Goal: Information Seeking & Learning: Learn about a topic

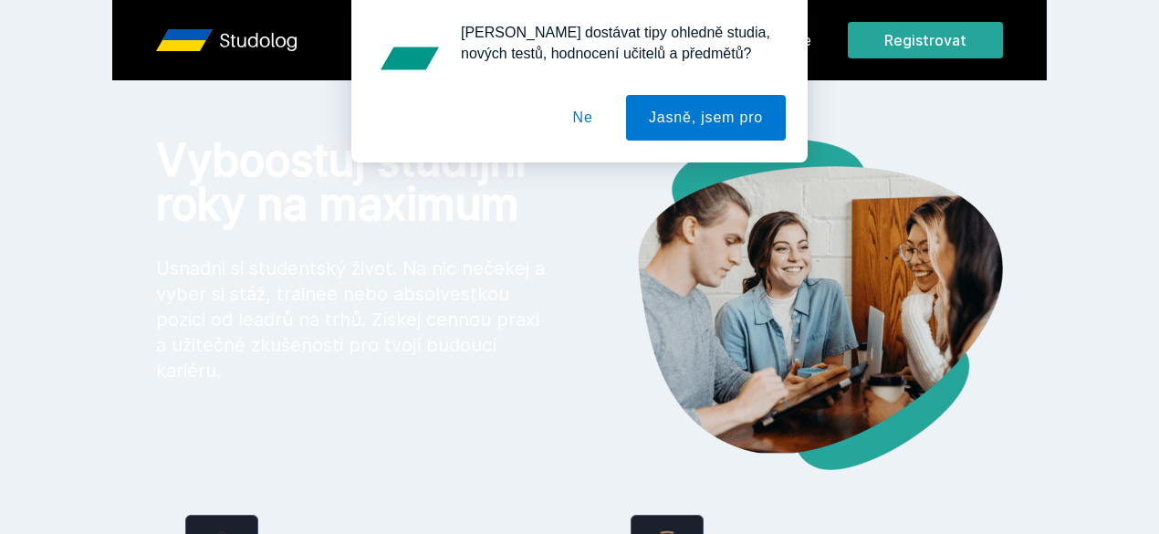
scroll to position [14, 0]
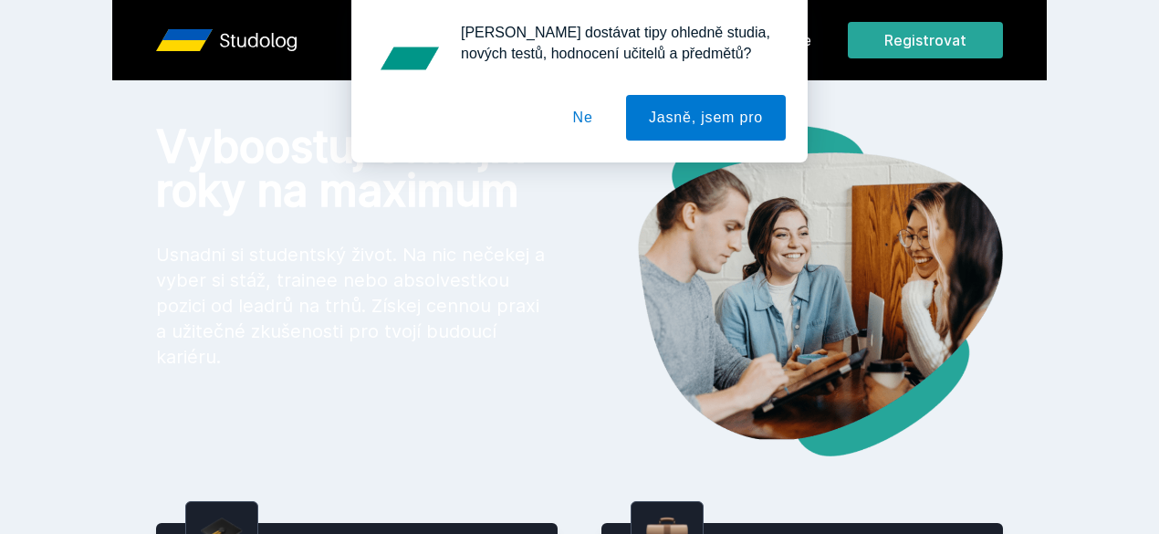
click at [627, 320] on img at bounding box center [790, 290] width 423 height 331
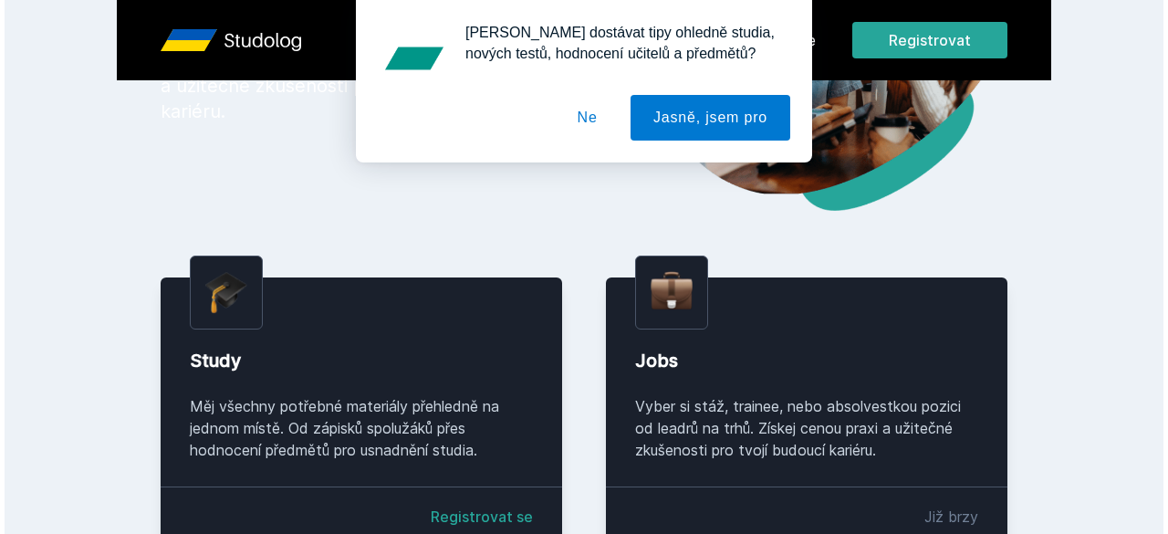
scroll to position [0, 0]
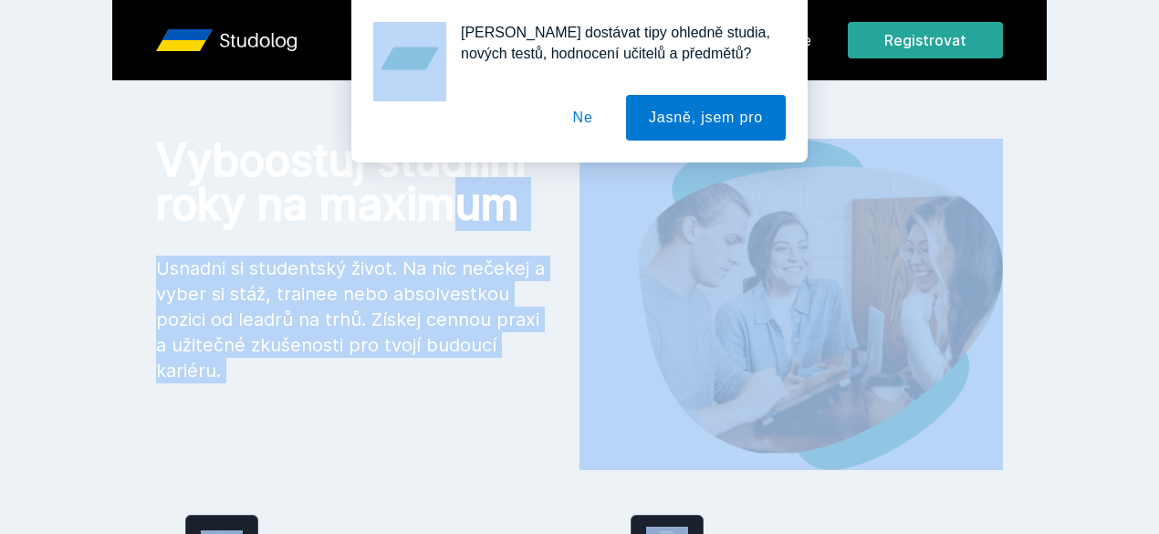
drag, startPoint x: 1022, startPoint y: 47, endPoint x: 868, endPoint y: 168, distance: 195.5
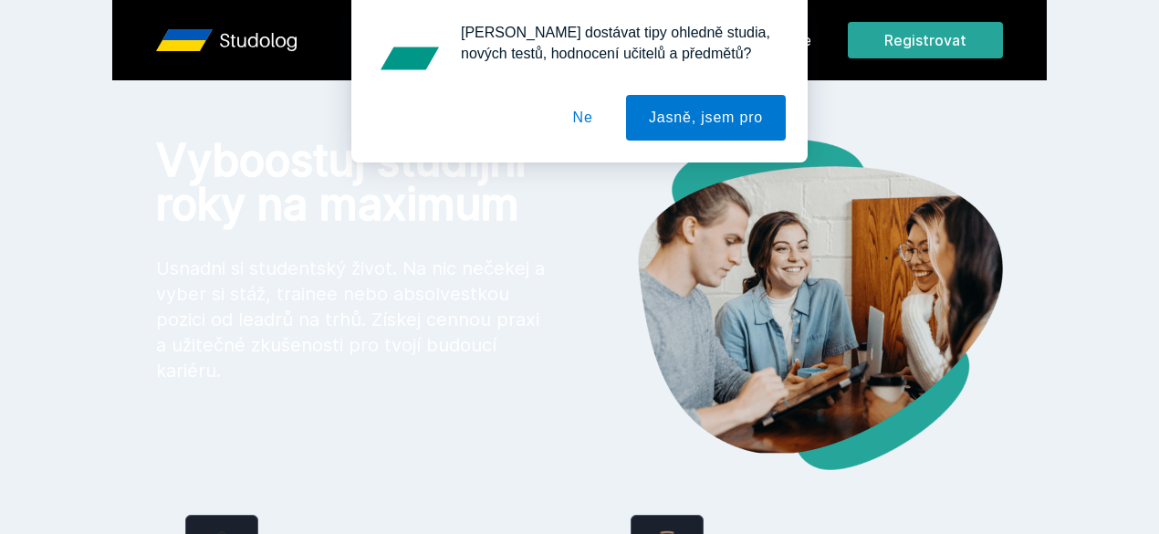
click at [876, 152] on div "[PERSON_NAME] dostávat tipy ohledně studia, nových testů, hodnocení učitelů a p…" at bounding box center [579, 81] width 1159 height 162
click at [1004, 50] on div "[PERSON_NAME] dostávat tipy ohledně studia, nových testů, hodnocení učitelů a p…" at bounding box center [579, 81] width 1159 height 162
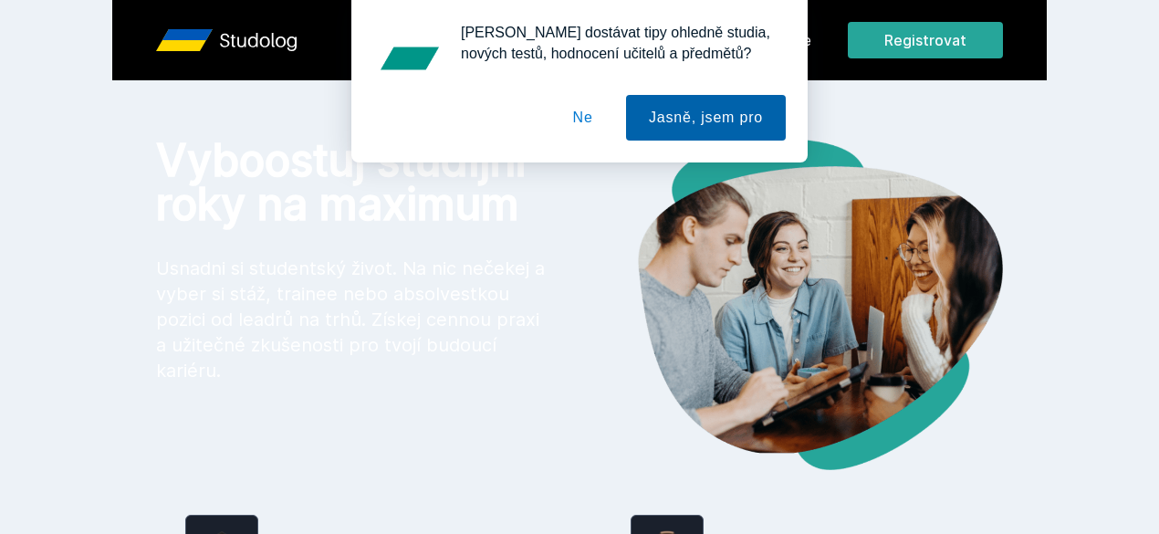
click at [680, 123] on button "Jasně, jsem pro" at bounding box center [706, 118] width 160 height 46
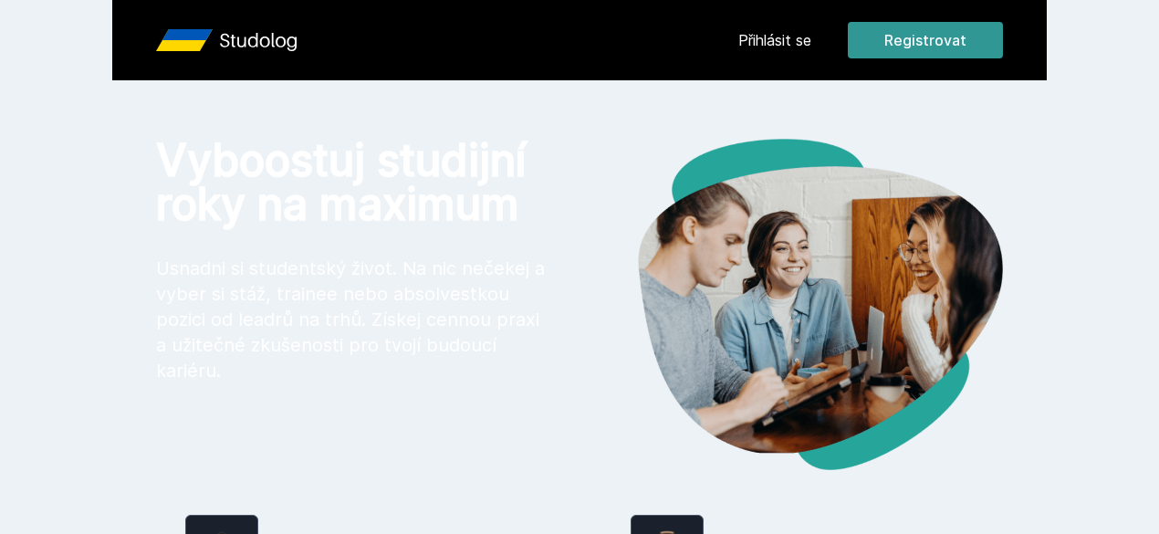
click at [1003, 43] on button "Registrovat" at bounding box center [925, 40] width 155 height 36
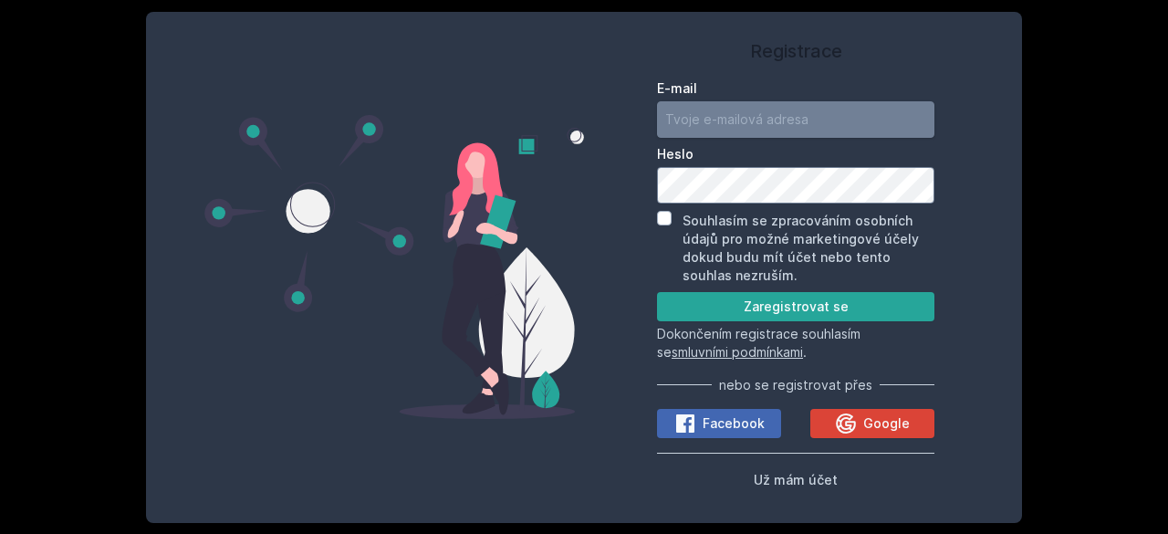
click at [719, 117] on input "E-mail" at bounding box center [795, 119] width 277 height 36
click at [706, 118] on input "E-mail" at bounding box center [795, 119] width 277 height 36
click at [790, 101] on input "[PERSON_NAME]aspar6" at bounding box center [795, 119] width 277 height 36
type input "[PERSON_NAME][EMAIL_ADDRESS][DOMAIN_NAME]"
click at [670, 216] on input "Souhlasím se zpracováním osobních údajů pro možné marketingové účely dokud budu…" at bounding box center [664, 218] width 15 height 15
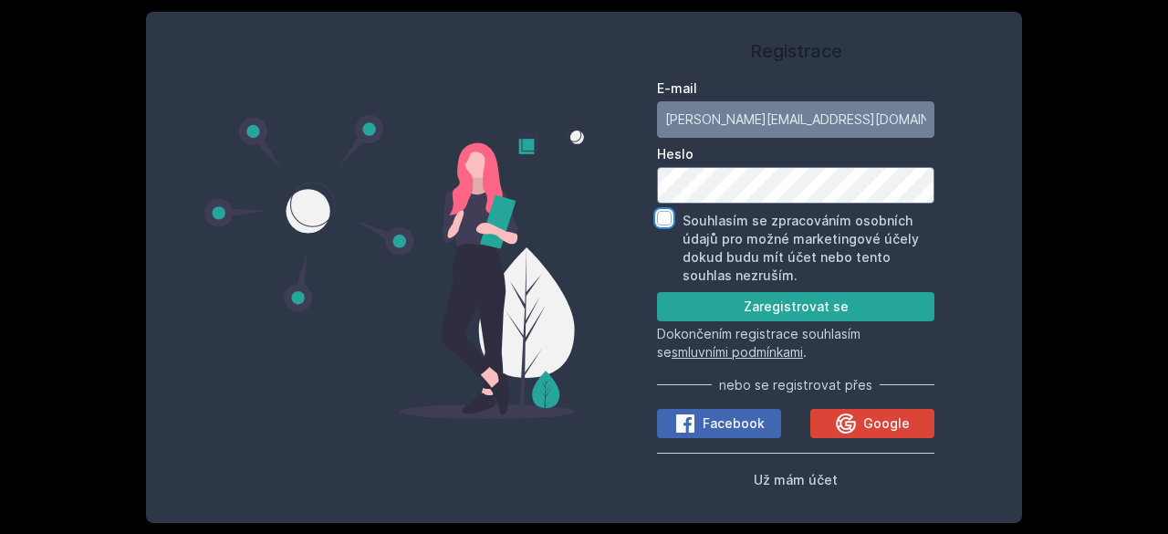
checkbox input "true"
click at [739, 302] on button "Zaregistrovat se" at bounding box center [795, 306] width 277 height 29
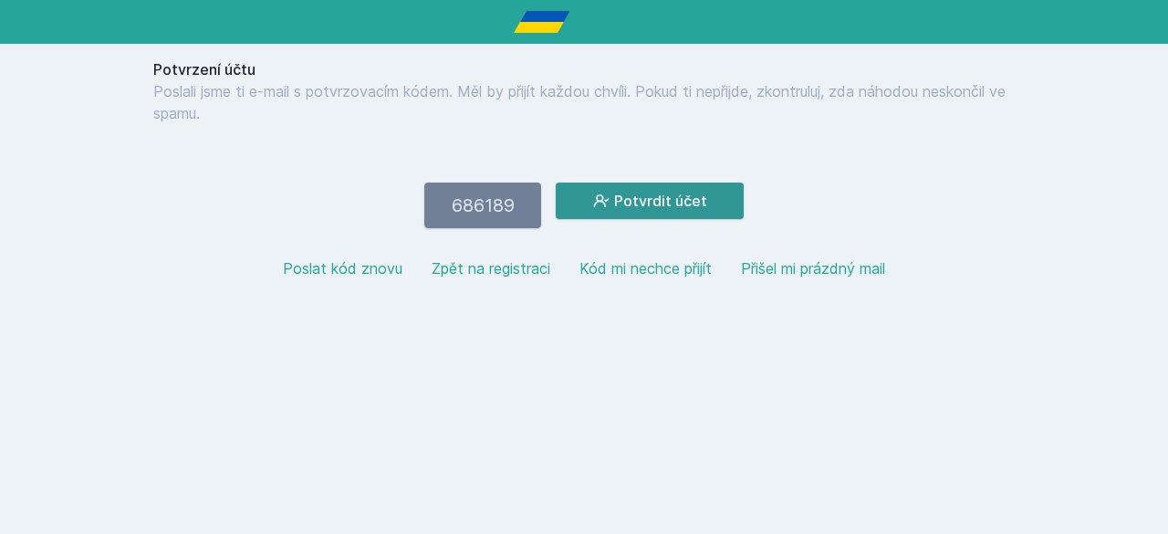
type input "686189"
click at [593, 216] on button "Potvrdit účet" at bounding box center [650, 200] width 188 height 36
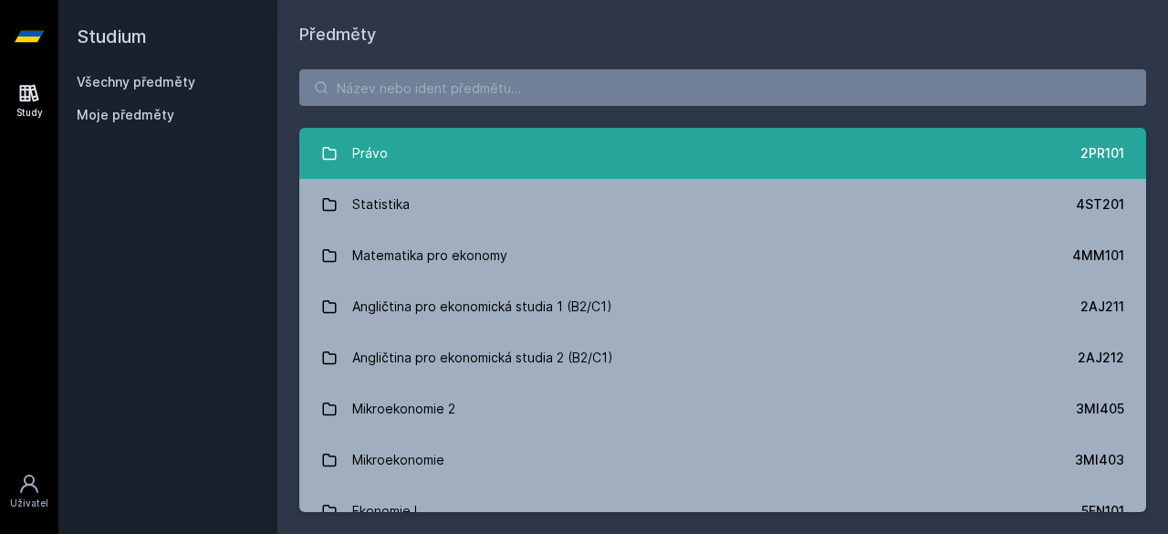
click at [723, 161] on link "Právo 2PR101" at bounding box center [722, 153] width 847 height 51
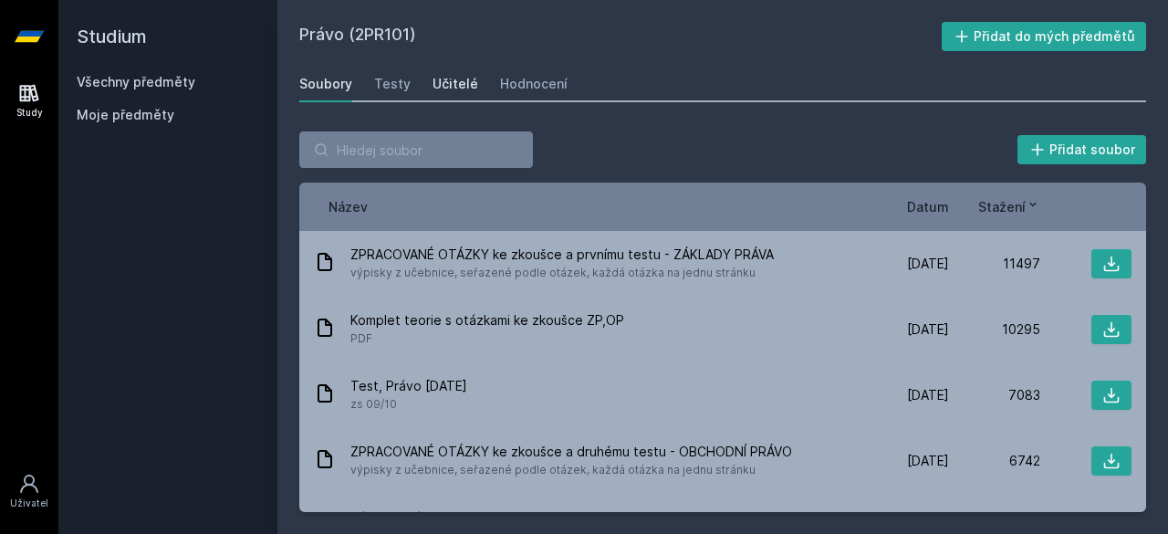
click at [445, 88] on div "Učitelé" at bounding box center [455, 84] width 46 height 18
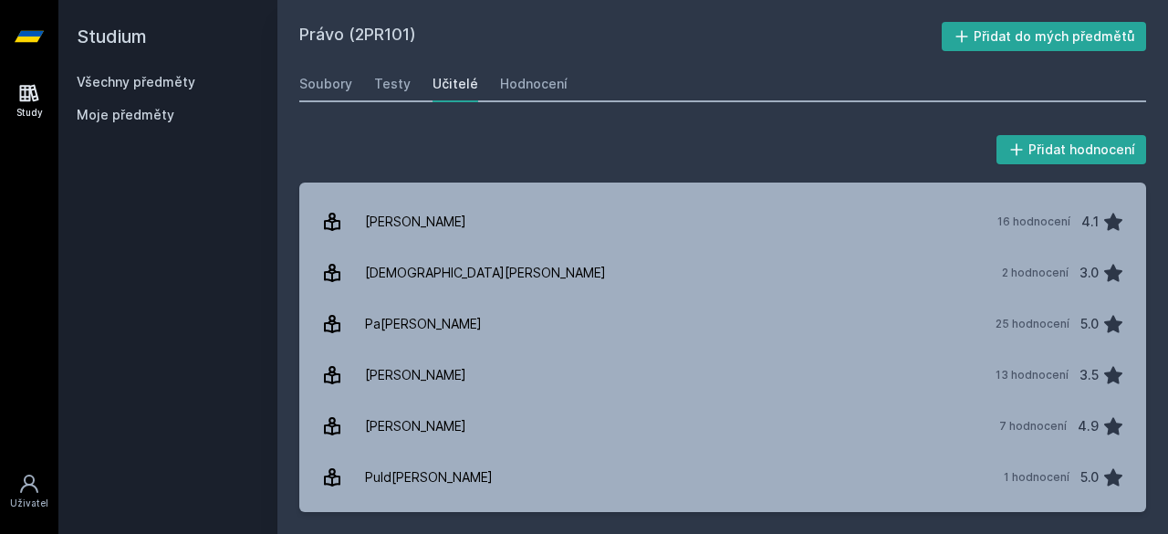
scroll to position [1458, 0]
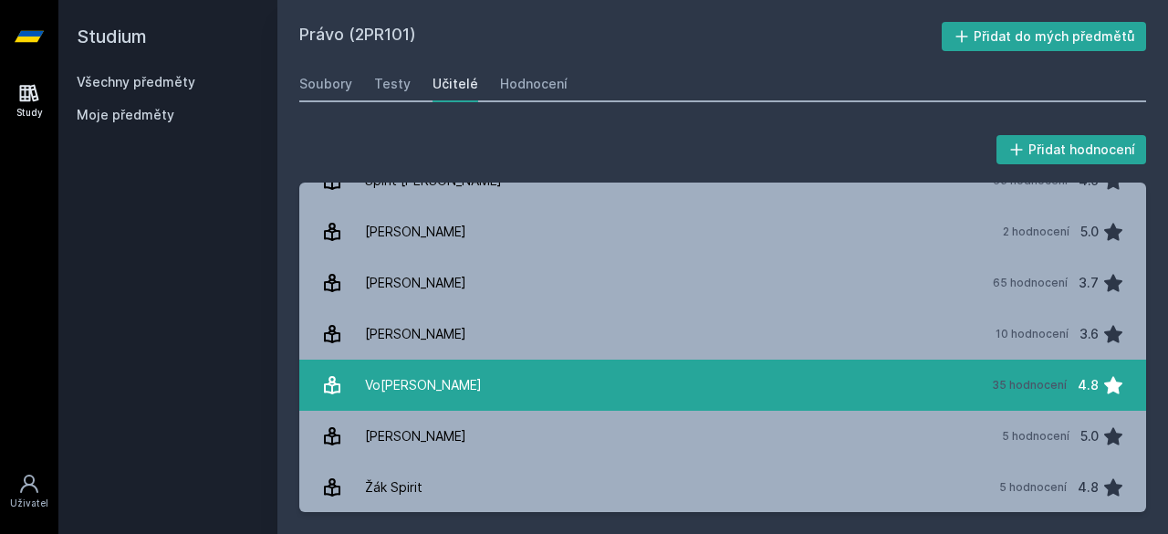
click at [608, 391] on link "Vot[PERSON_NAME] 35 hodnocení 4.8" at bounding box center [722, 384] width 847 height 51
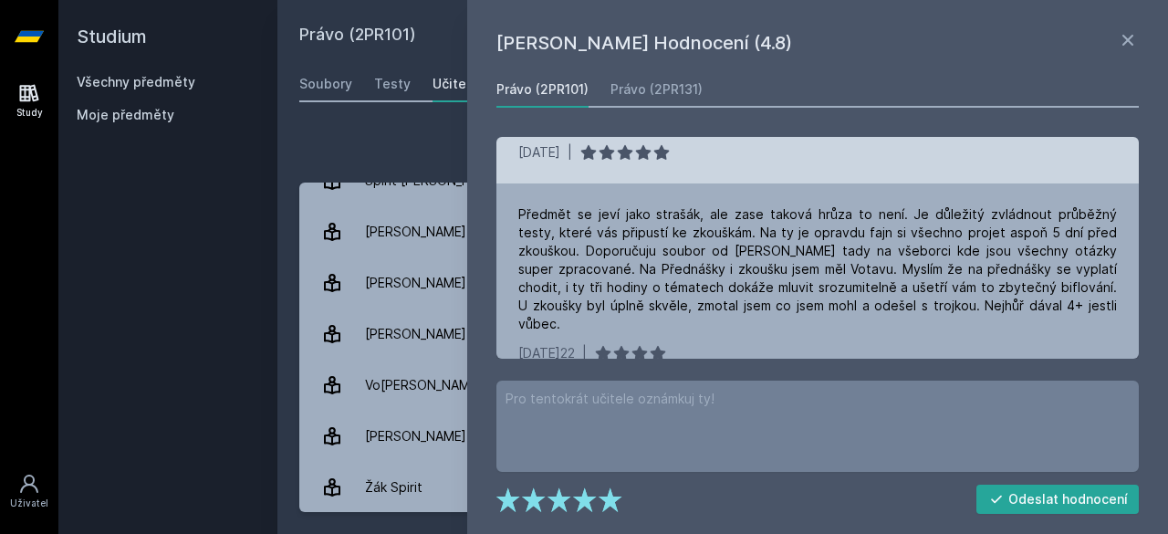
scroll to position [299, 0]
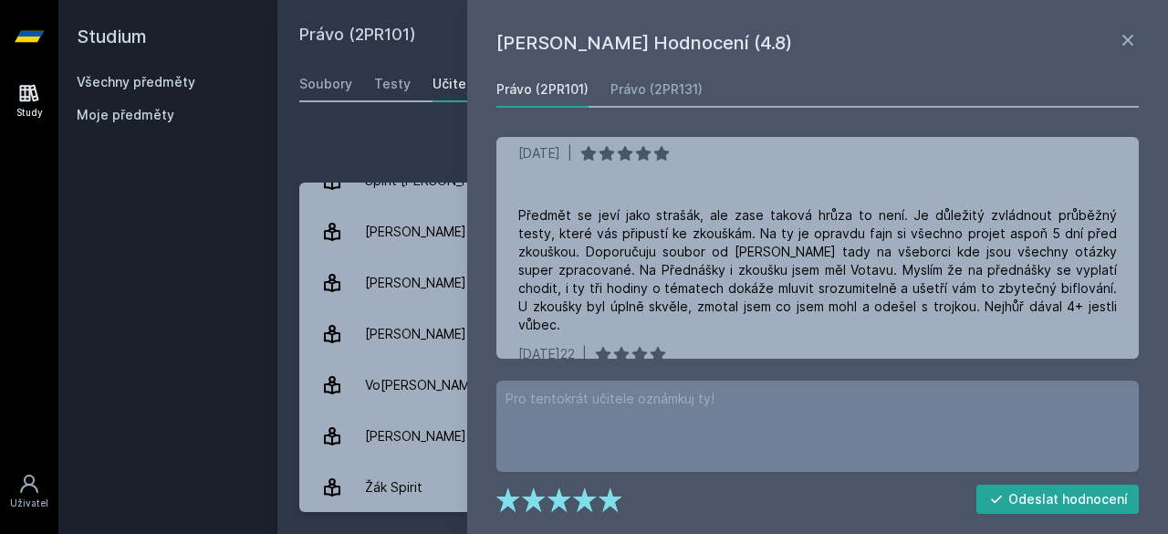
click at [1097, 70] on div "[PERSON_NAME]– Hodnocení (4.8) Právo (2PR101) Právo (2PR131) Mluvení z patra be…" at bounding box center [817, 267] width 701 height 534
click at [1124, 39] on icon at bounding box center [1128, 40] width 22 height 22
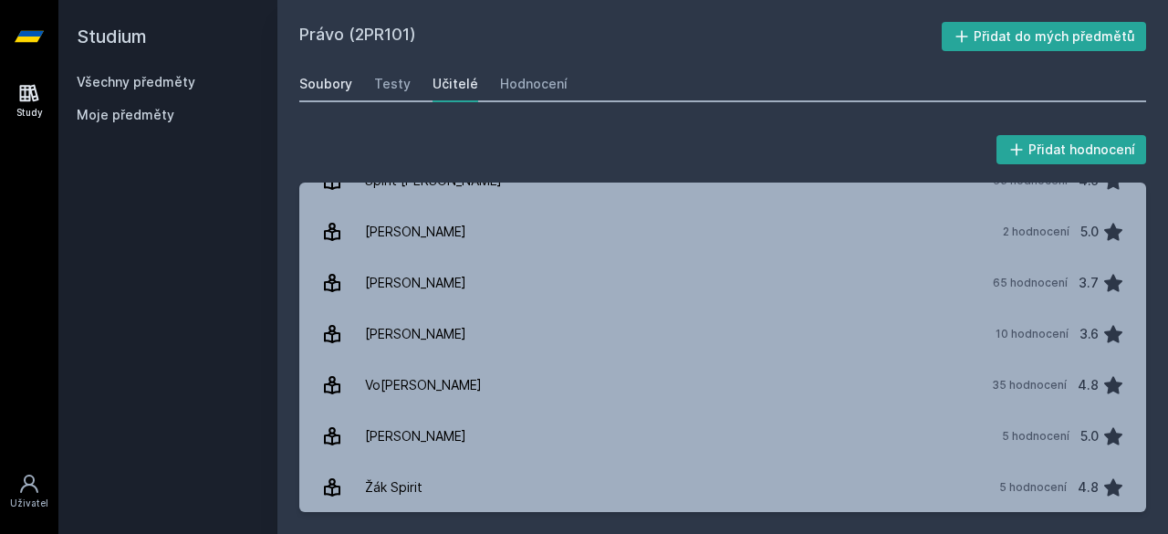
click at [320, 79] on div "Soubory" at bounding box center [325, 84] width 53 height 18
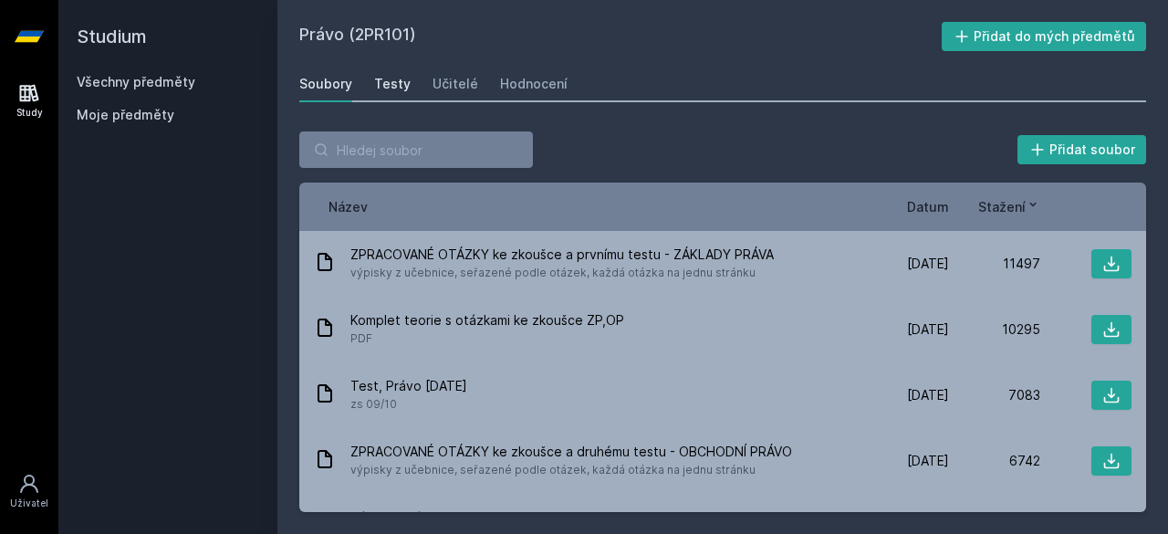
click at [388, 90] on div "Testy" at bounding box center [392, 84] width 36 height 18
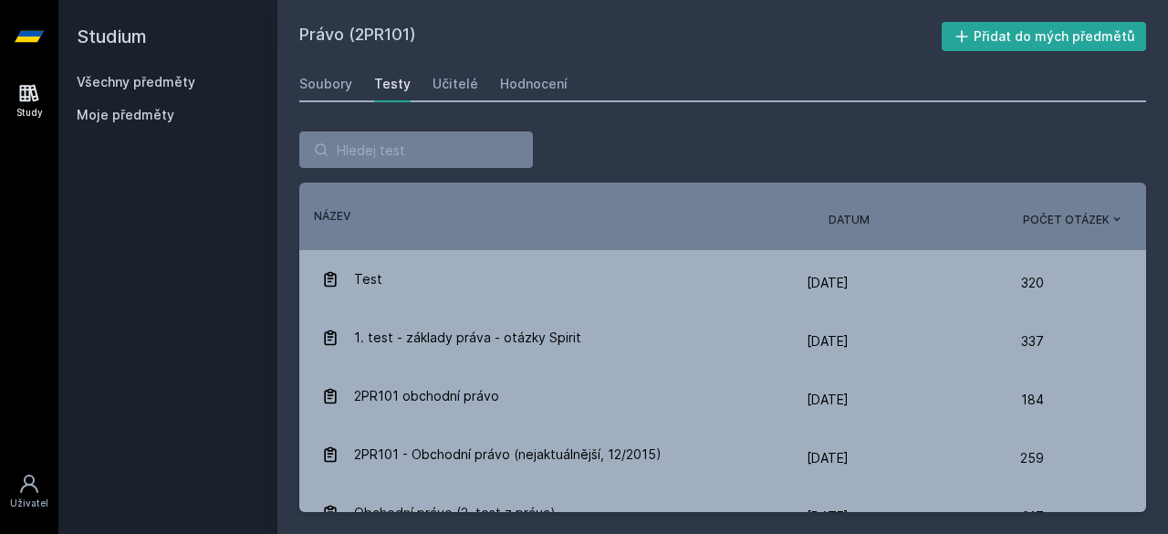
click at [356, 81] on div "Soubory Testy Učitelé Hodnocení" at bounding box center [722, 84] width 847 height 36
click at [342, 86] on div "Soubory" at bounding box center [325, 84] width 53 height 18
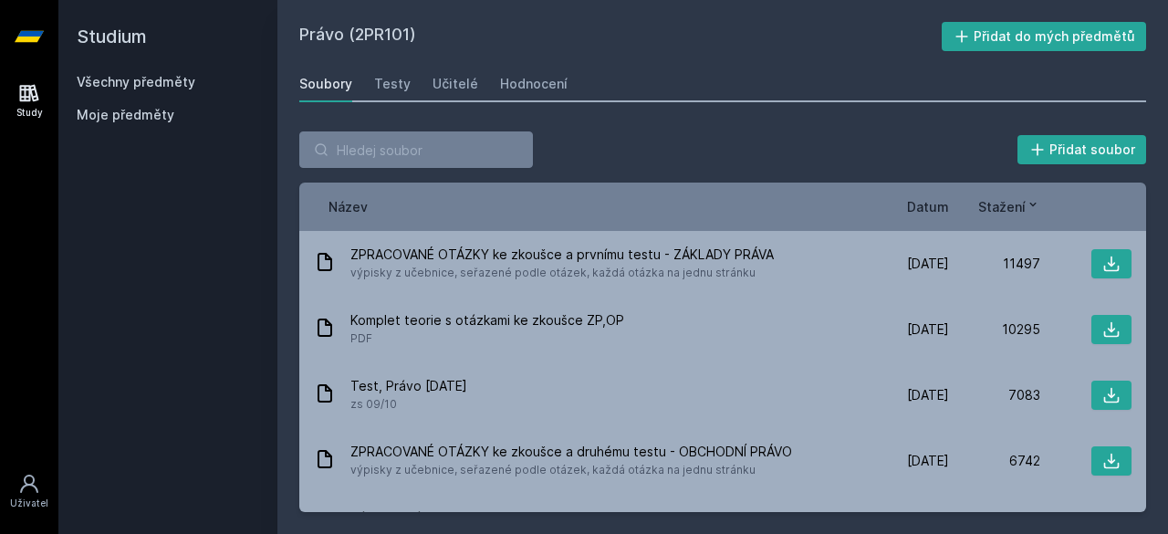
click at [128, 82] on link "Všechny předměty" at bounding box center [136, 82] width 119 height 16
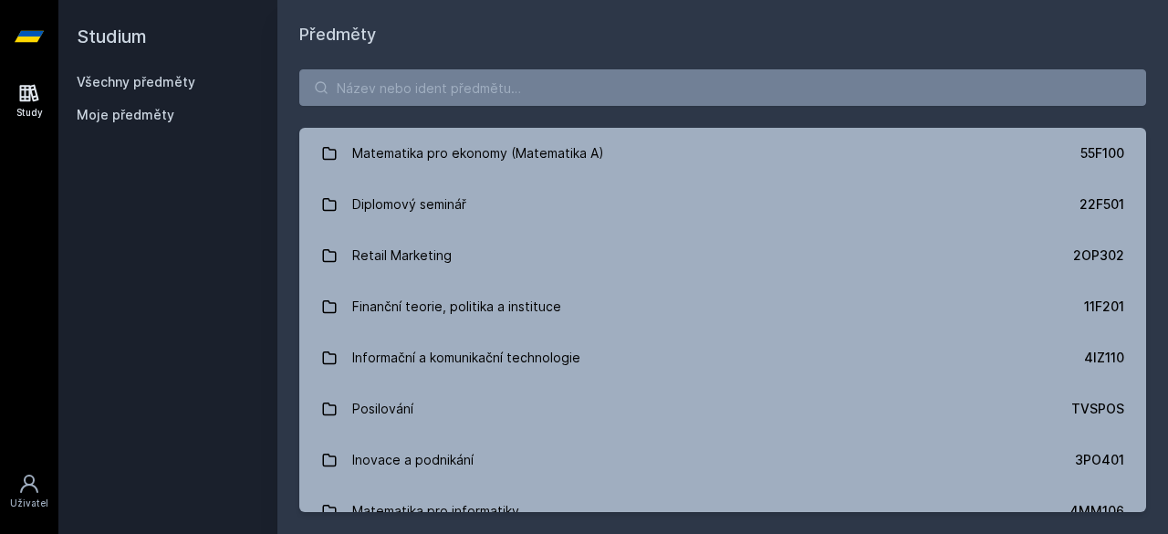
scroll to position [1189, 0]
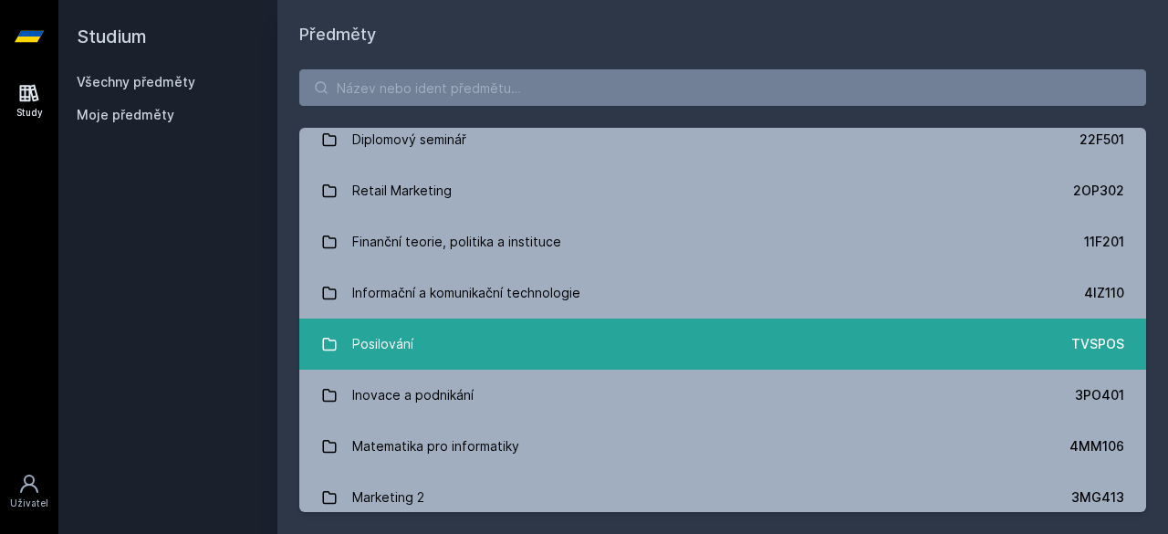
click at [430, 335] on link "Posilování TVSPOS" at bounding box center [722, 343] width 847 height 51
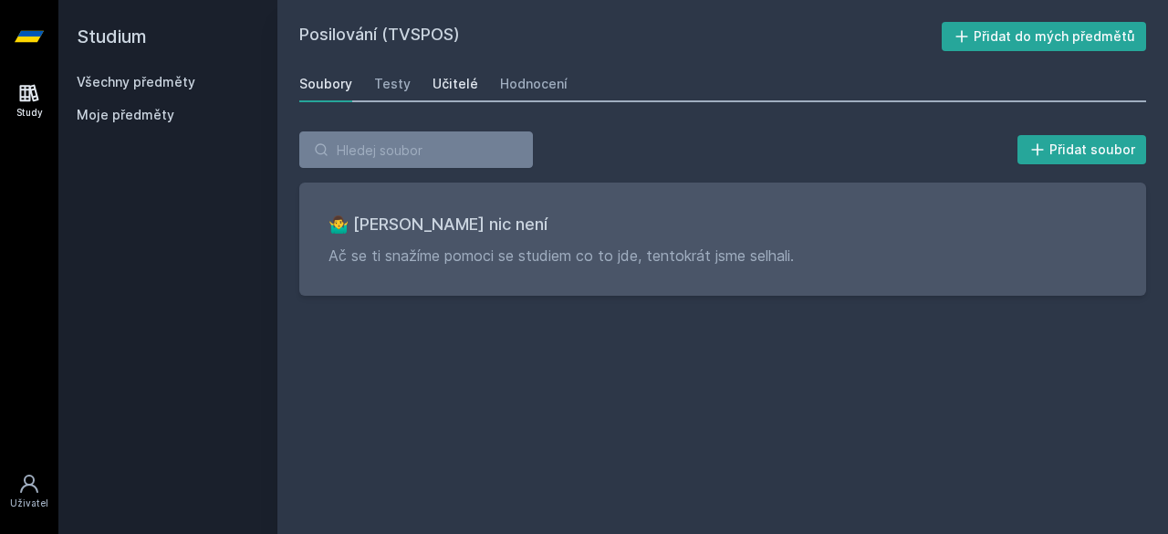
click at [452, 91] on div "Učitelé" at bounding box center [455, 84] width 46 height 18
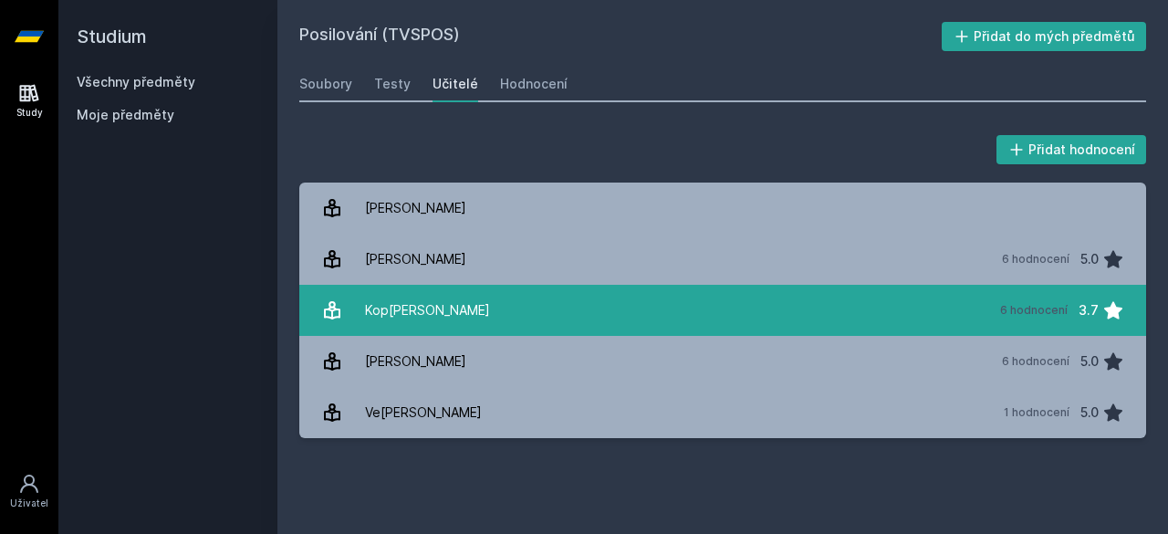
click at [658, 289] on link "Kop[PERSON_NAME] 6 hodnocení 3.7" at bounding box center [722, 310] width 847 height 51
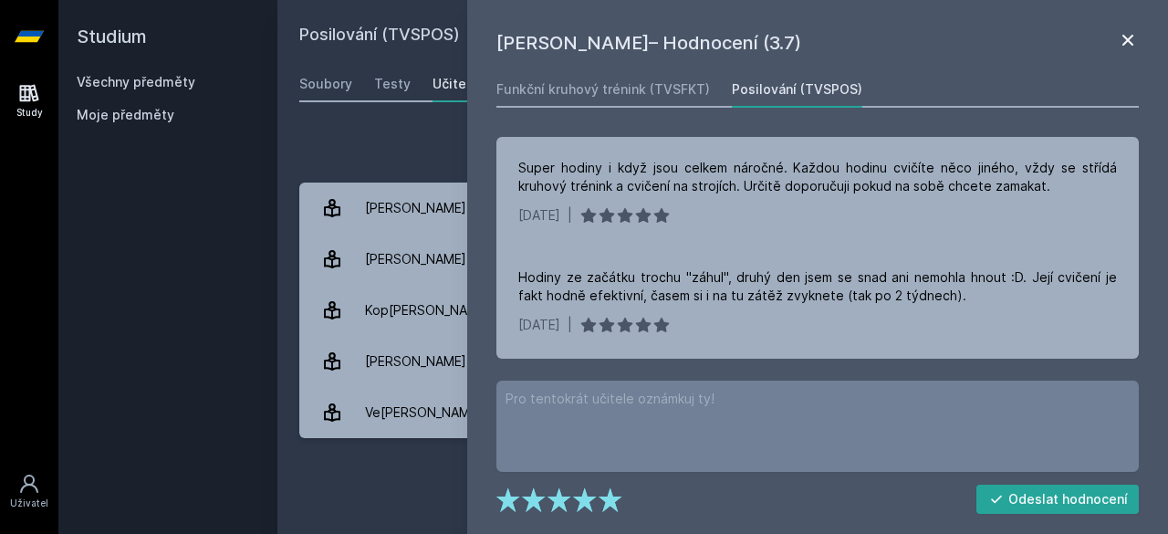
click at [1119, 45] on icon at bounding box center [1128, 40] width 22 height 22
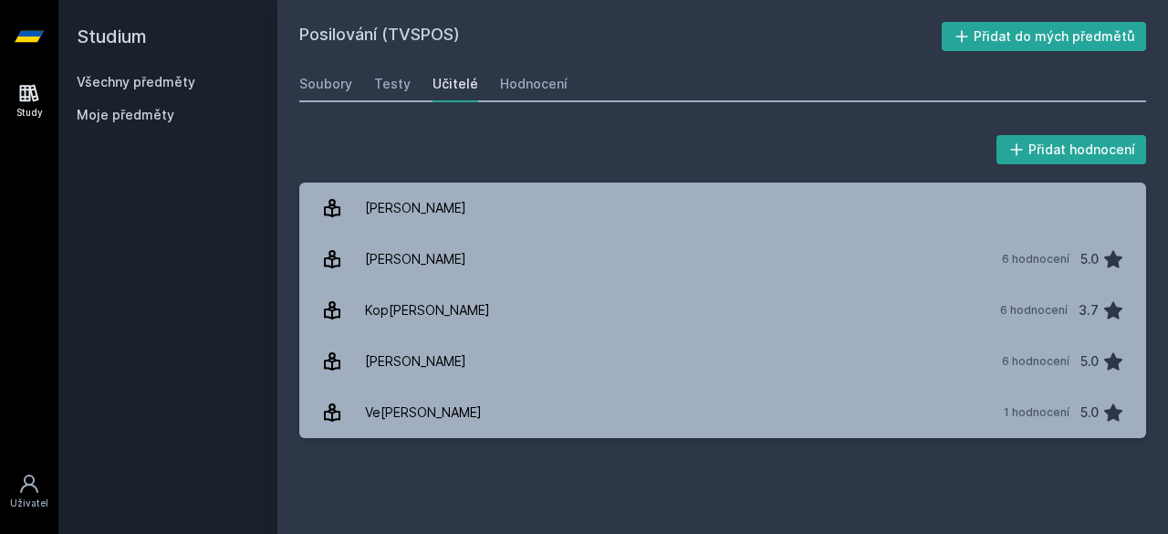
click at [171, 83] on link "Všechny předměty" at bounding box center [136, 82] width 119 height 16
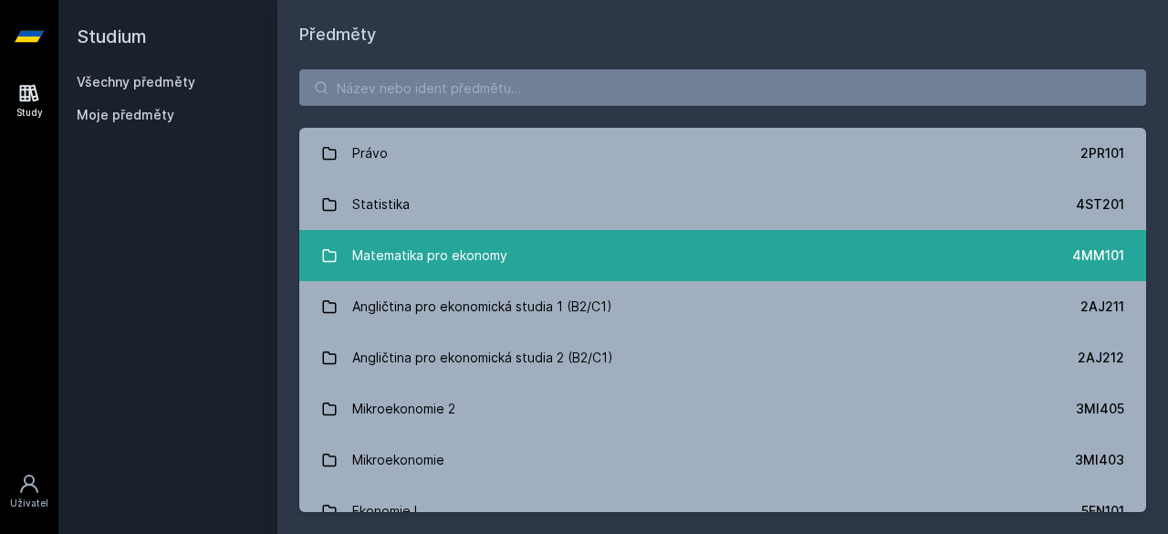
click at [551, 272] on link "Matematika pro ekonomy 4MM101" at bounding box center [722, 255] width 847 height 51
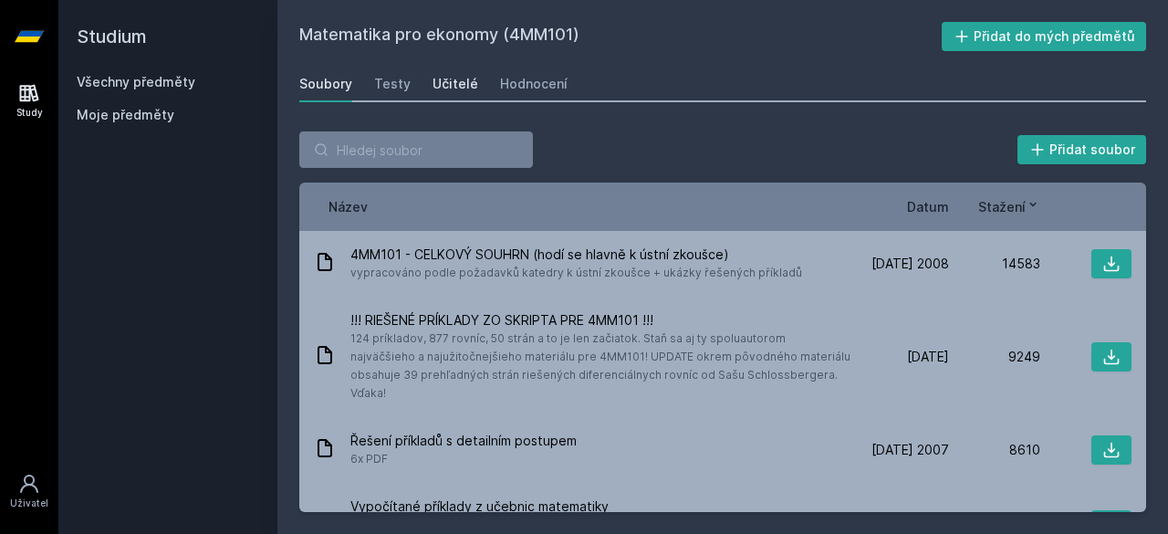
click at [465, 78] on div "Učitelé" at bounding box center [455, 84] width 46 height 18
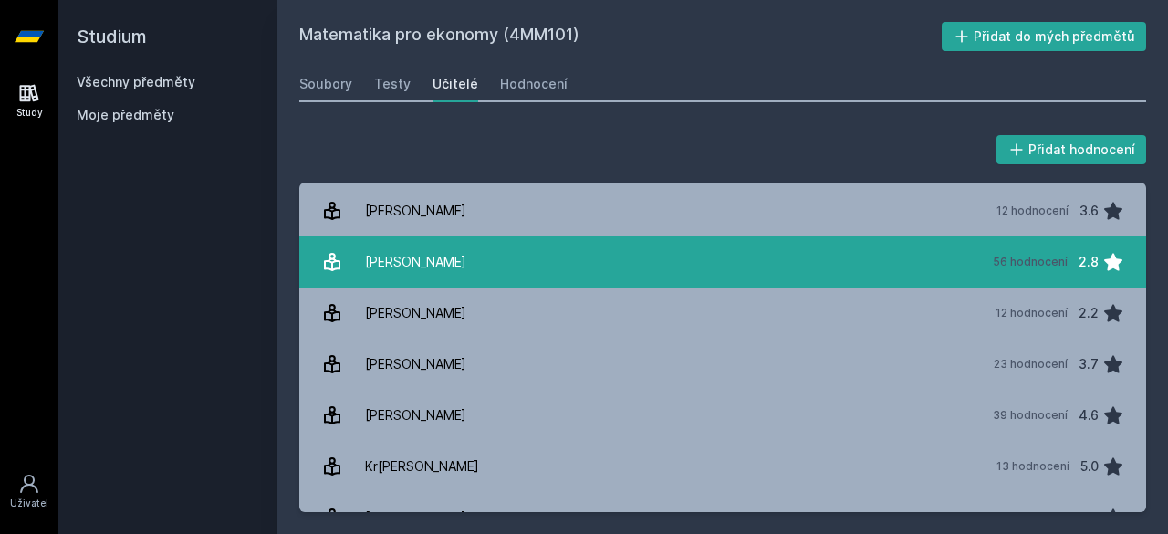
scroll to position [759, 0]
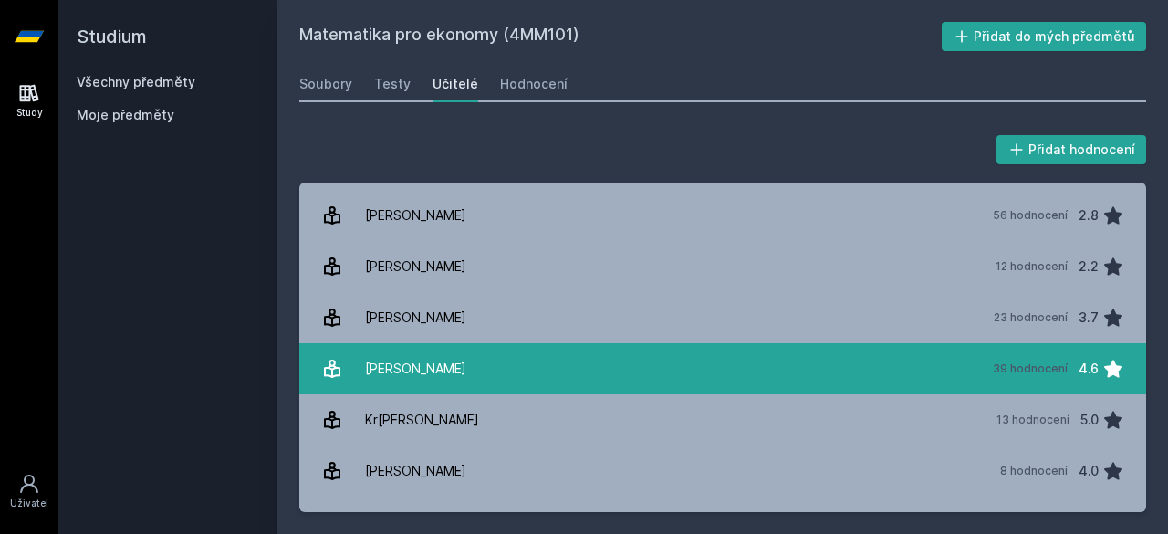
click at [445, 380] on div "[PERSON_NAME]" at bounding box center [415, 368] width 101 height 36
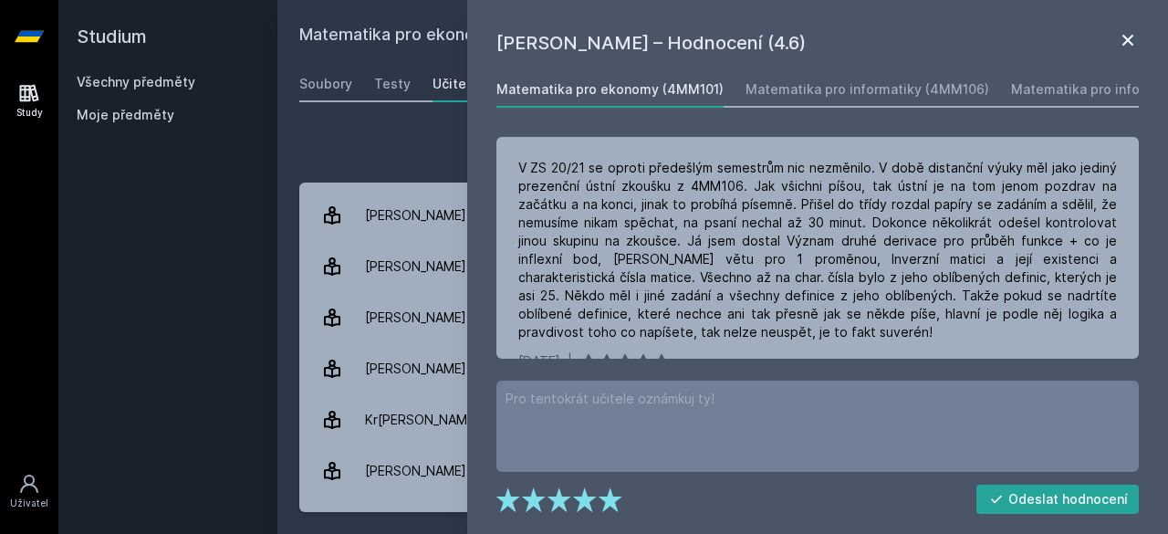
click at [1120, 42] on icon at bounding box center [1128, 40] width 22 height 22
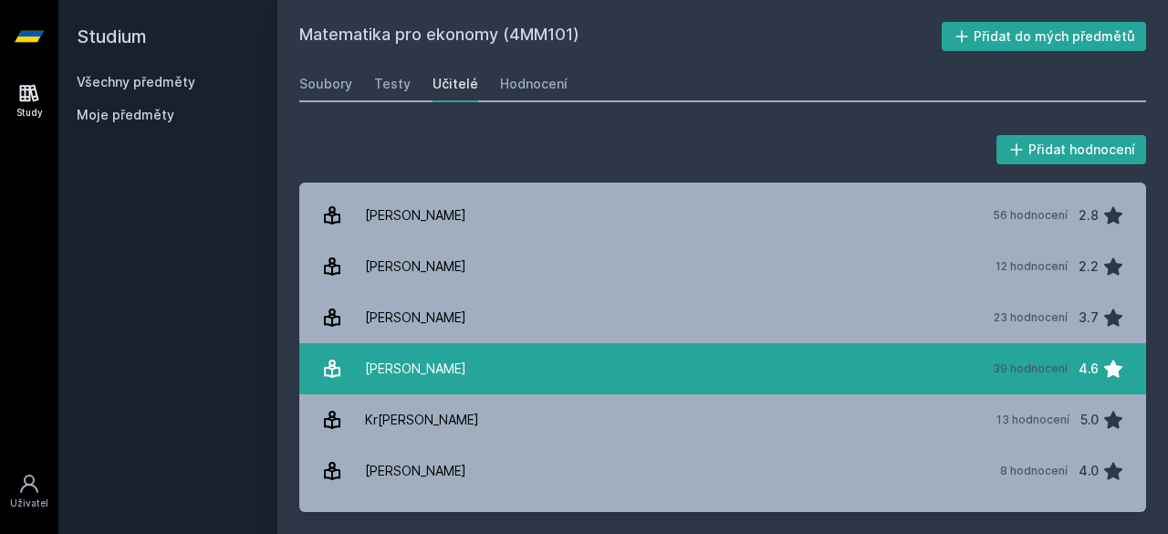
click at [556, 361] on link "[PERSON_NAME] 39 hodnocení 4.6" at bounding box center [722, 368] width 847 height 51
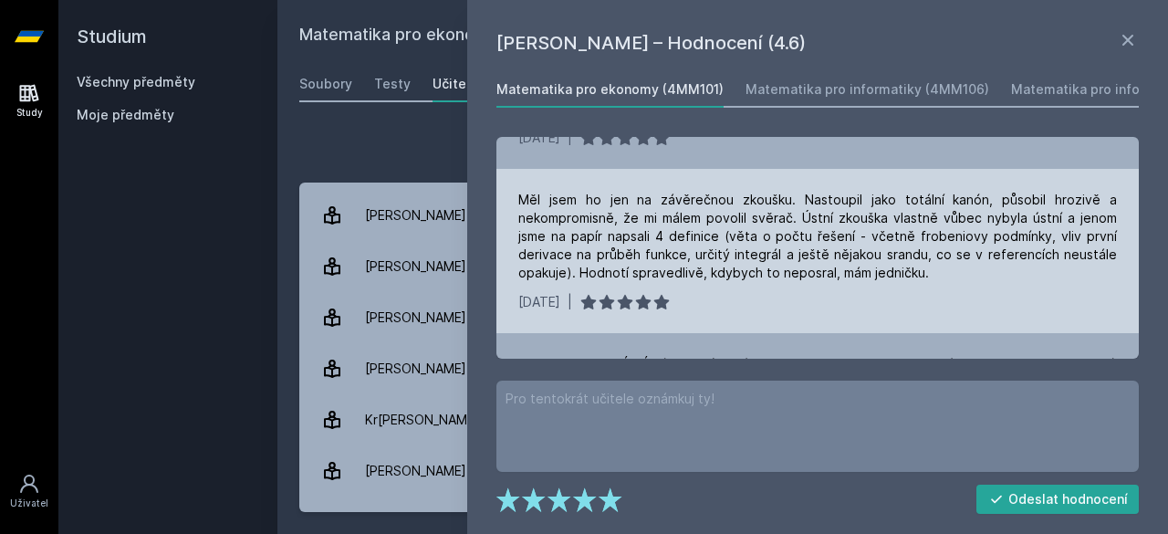
scroll to position [360, 0]
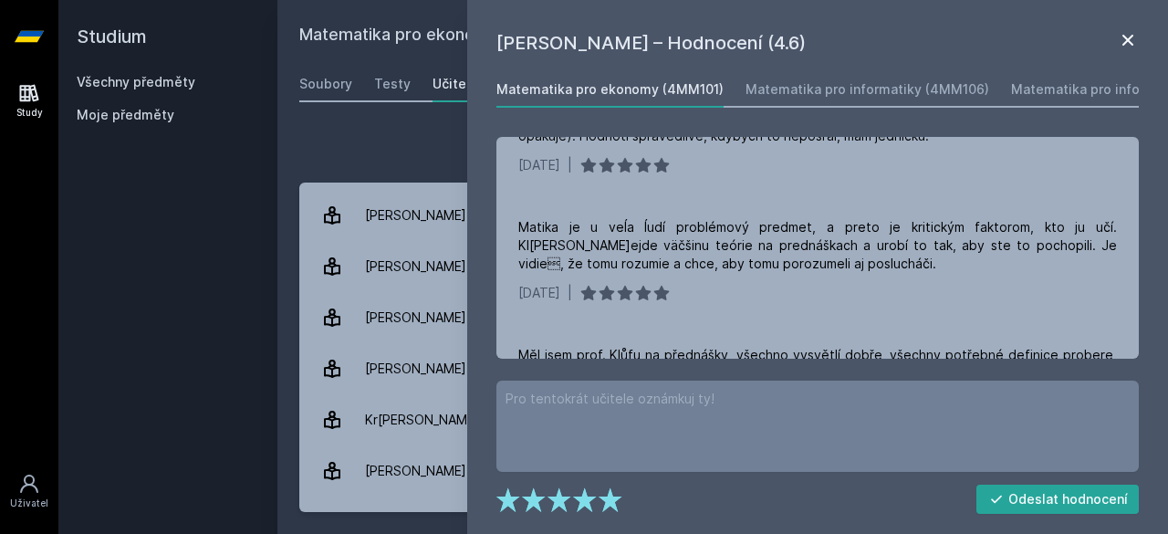
click at [1128, 48] on icon at bounding box center [1128, 40] width 22 height 22
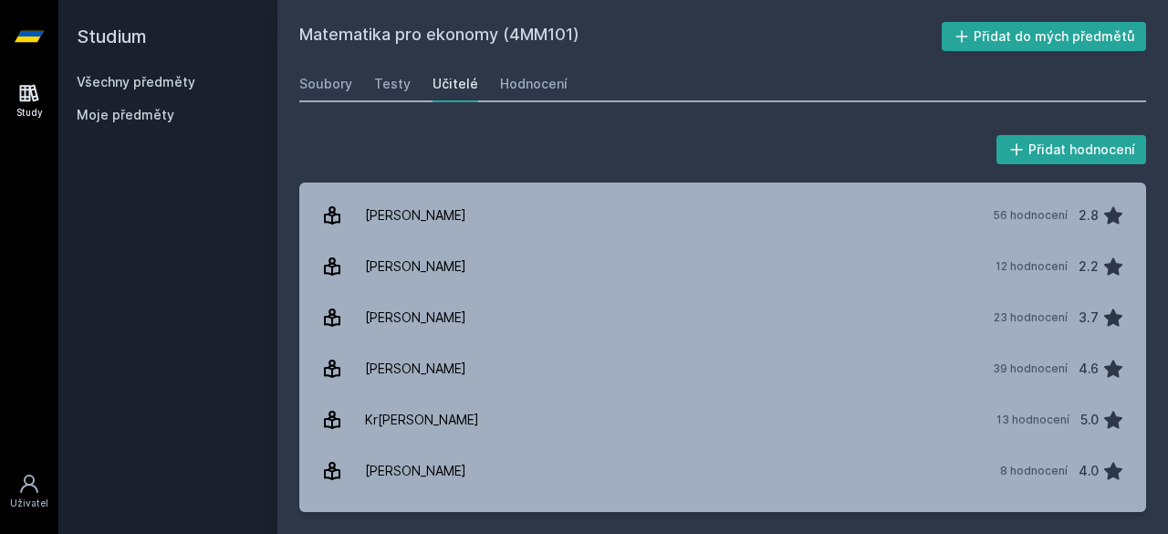
click at [140, 87] on link "Všechny předměty" at bounding box center [136, 82] width 119 height 16
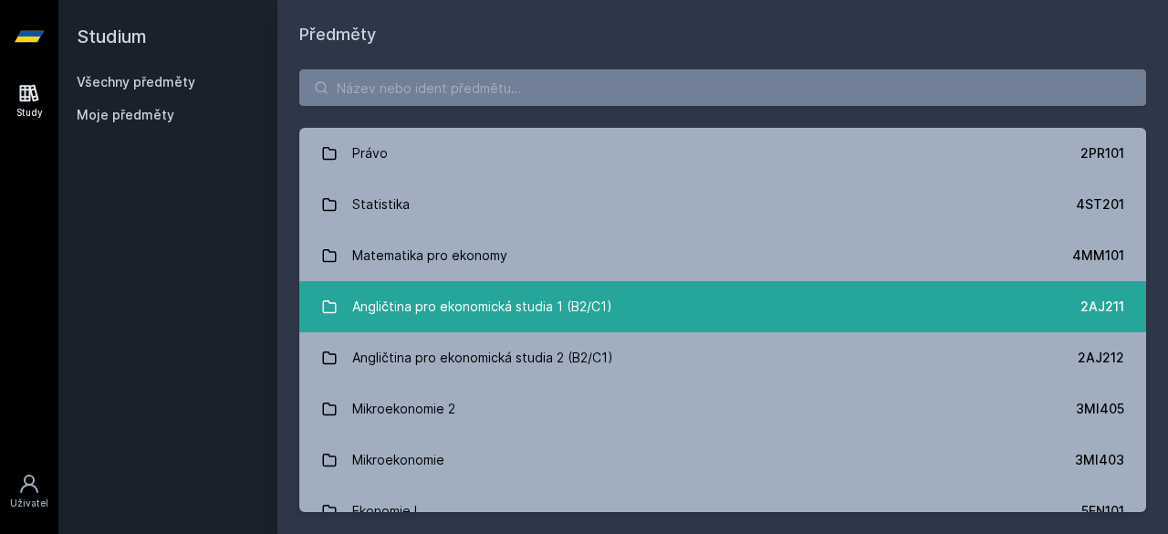
click at [448, 298] on div "Angličtina pro ekonomická studia 1 (B2/C1)" at bounding box center [482, 306] width 260 height 36
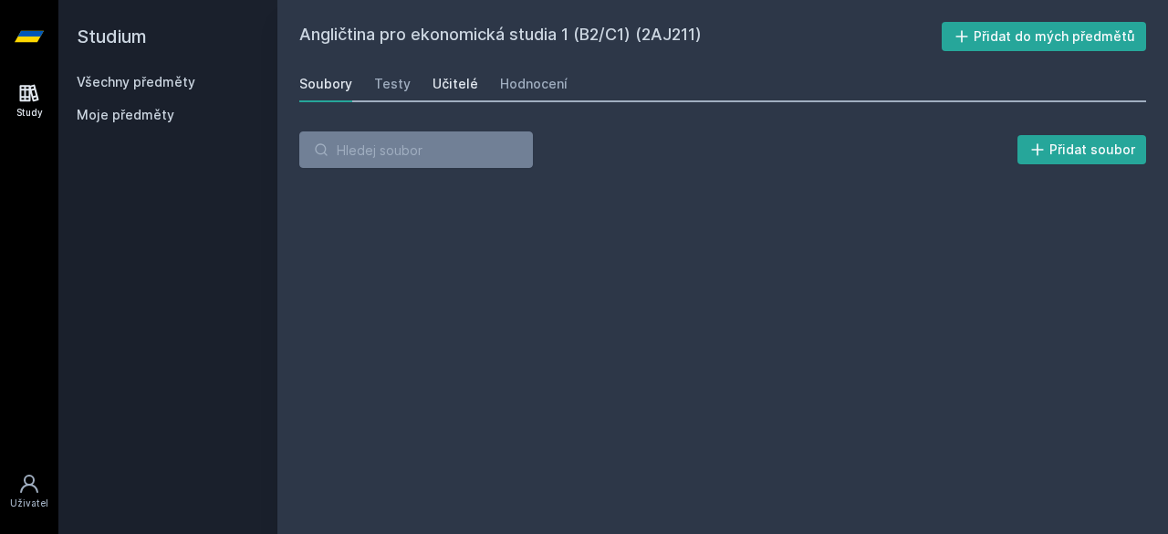
click at [443, 66] on link "Učitelé" at bounding box center [455, 84] width 46 height 36
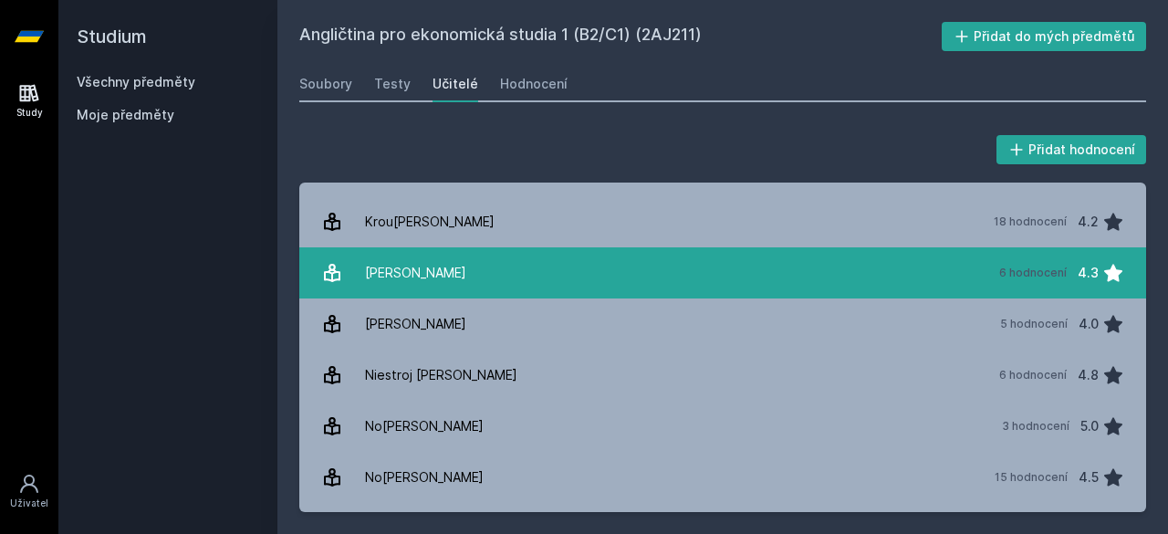
scroll to position [342, 0]
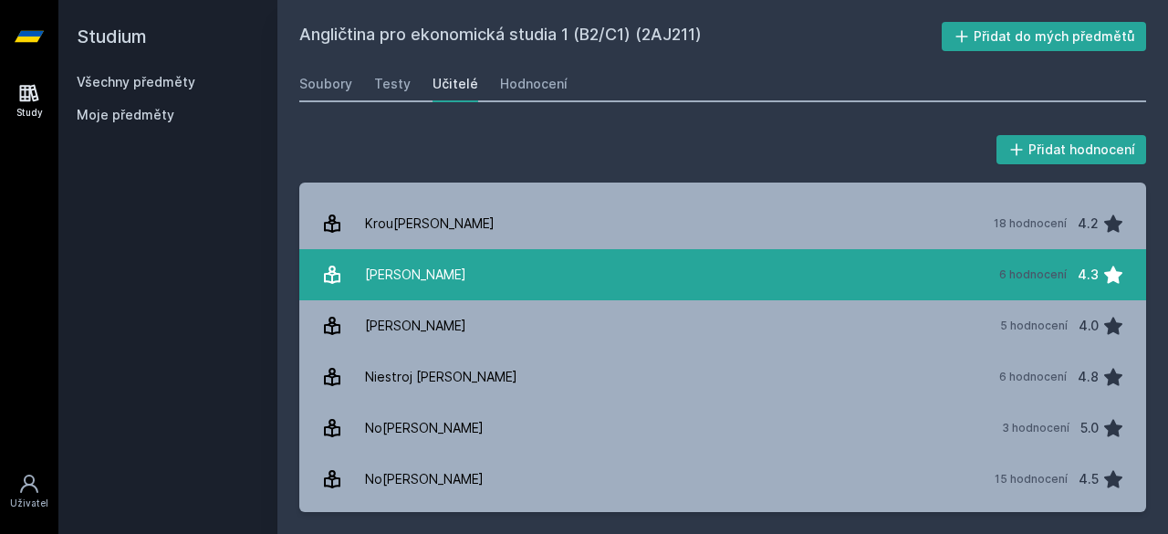
click at [456, 291] on div "[PERSON_NAME]" at bounding box center [415, 274] width 101 height 36
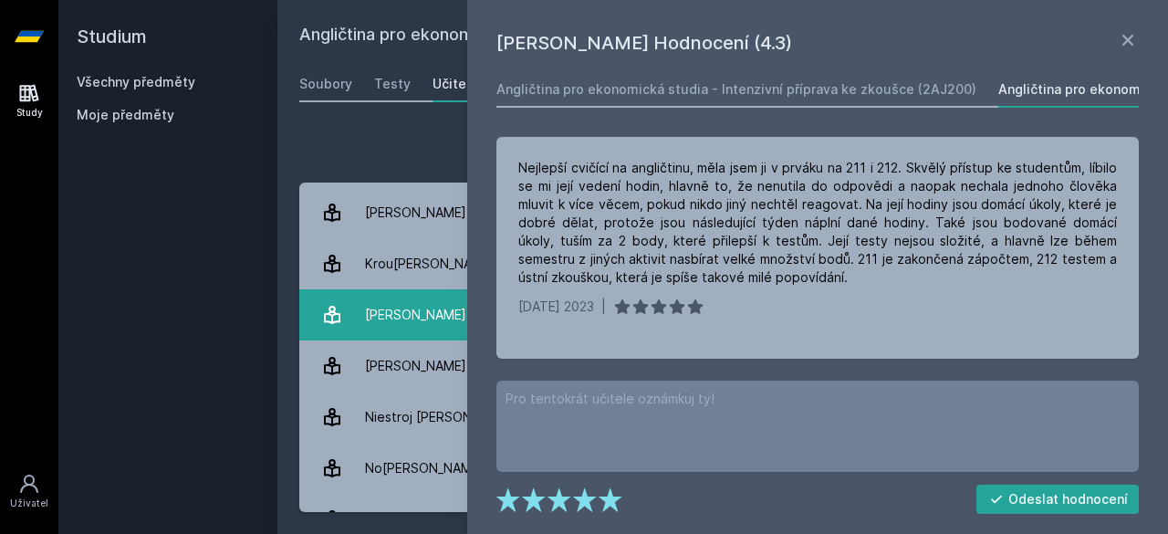
scroll to position [280, 0]
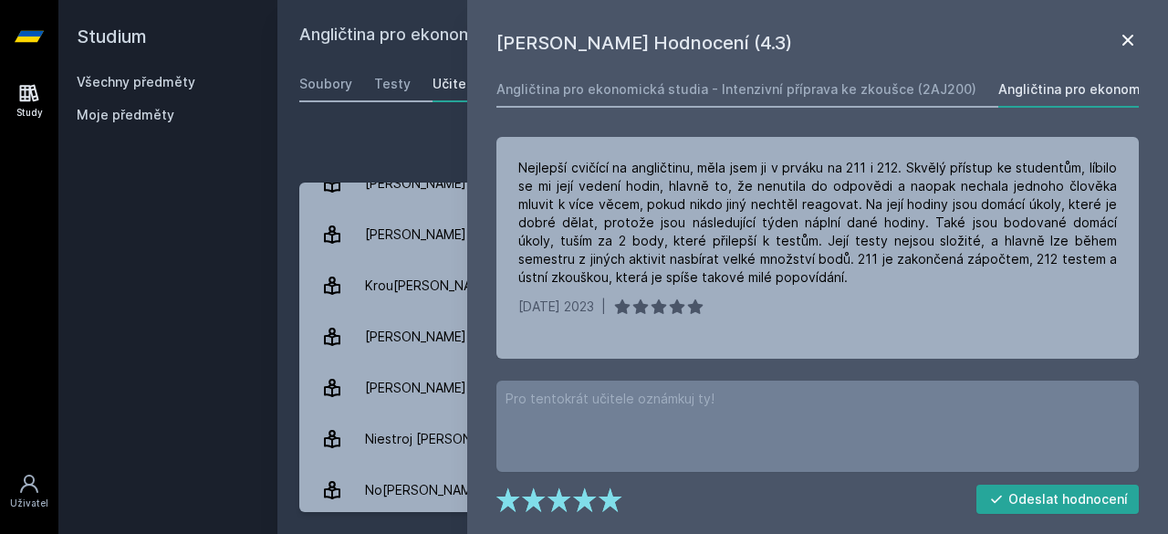
click at [1124, 36] on icon at bounding box center [1127, 40] width 11 height 11
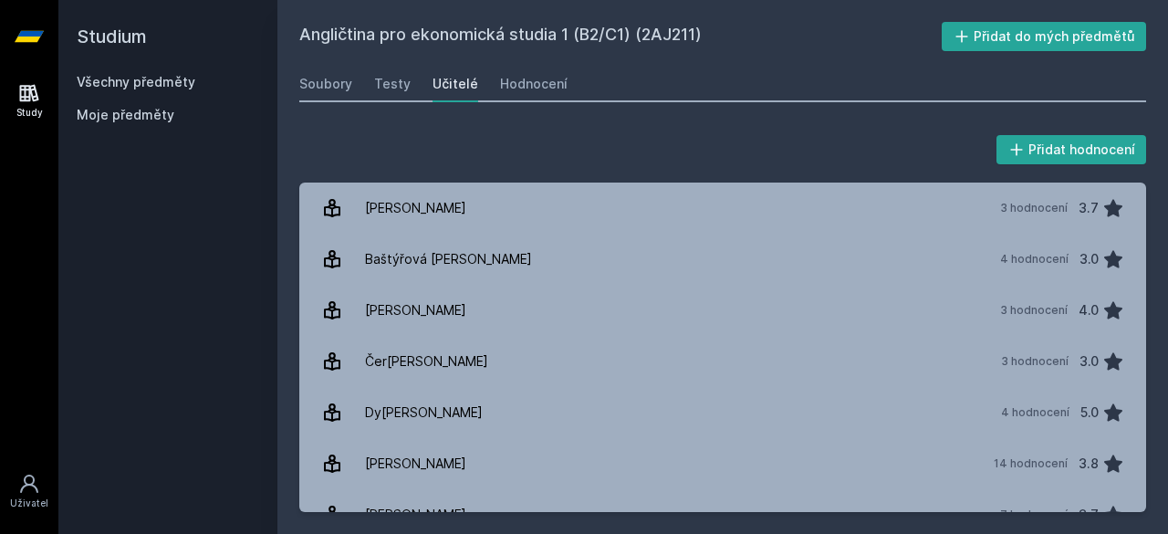
click at [142, 83] on link "Všechny předměty" at bounding box center [136, 82] width 119 height 16
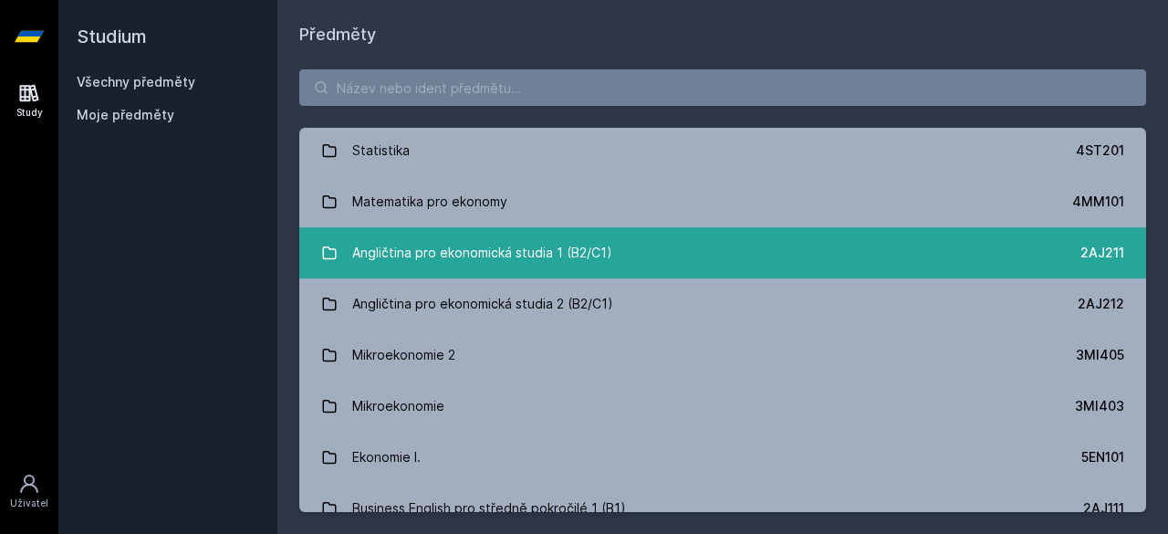
scroll to position [57, 0]
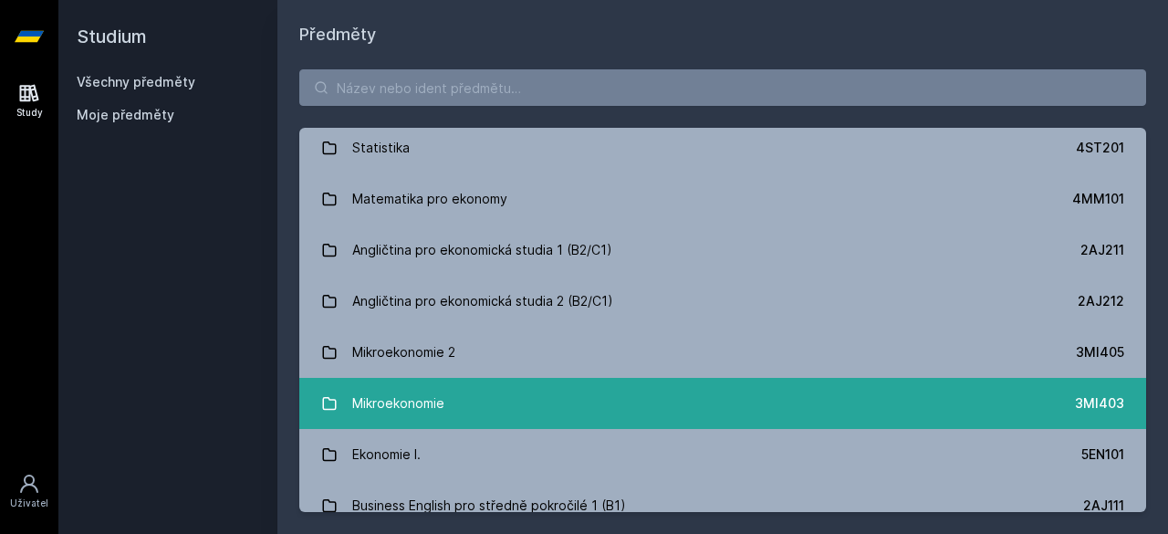
click at [436, 387] on div "Mikroekonomie" at bounding box center [398, 403] width 92 height 36
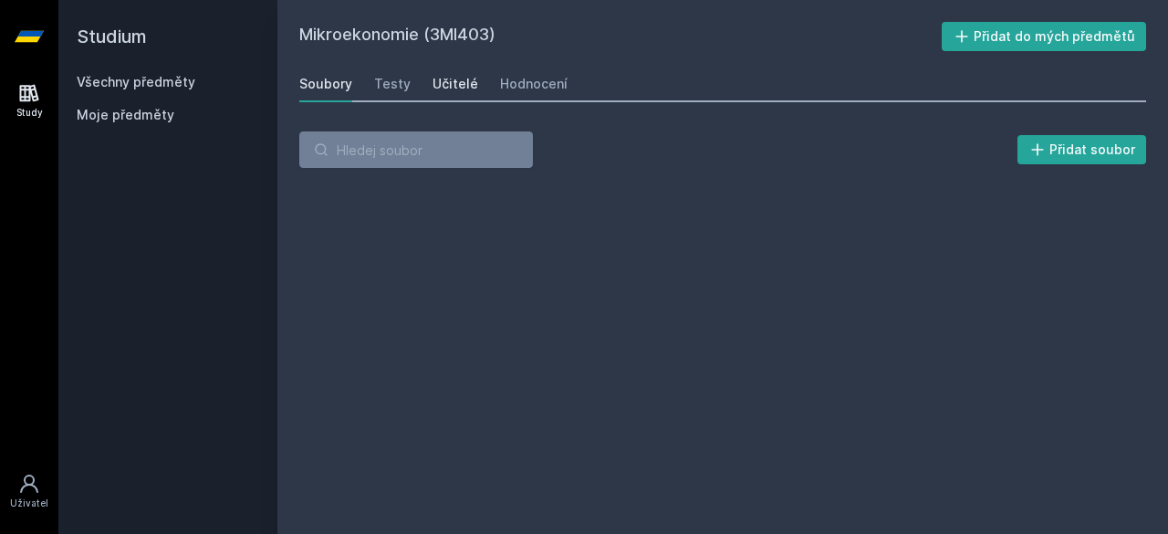
click at [451, 75] on div "Učitelé" at bounding box center [455, 84] width 46 height 18
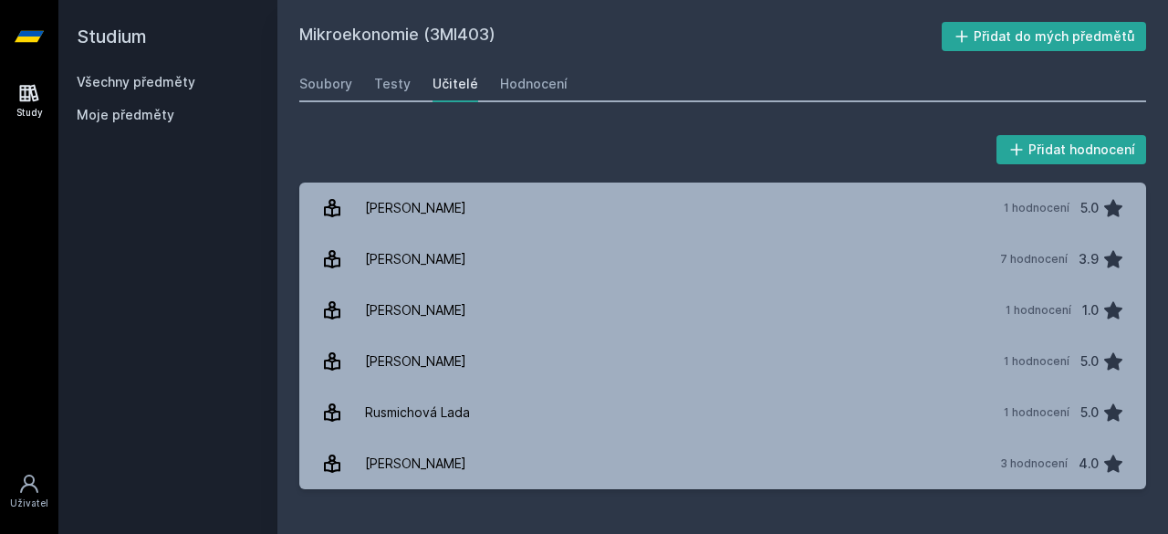
click at [159, 87] on link "Všechny předměty" at bounding box center [136, 82] width 119 height 16
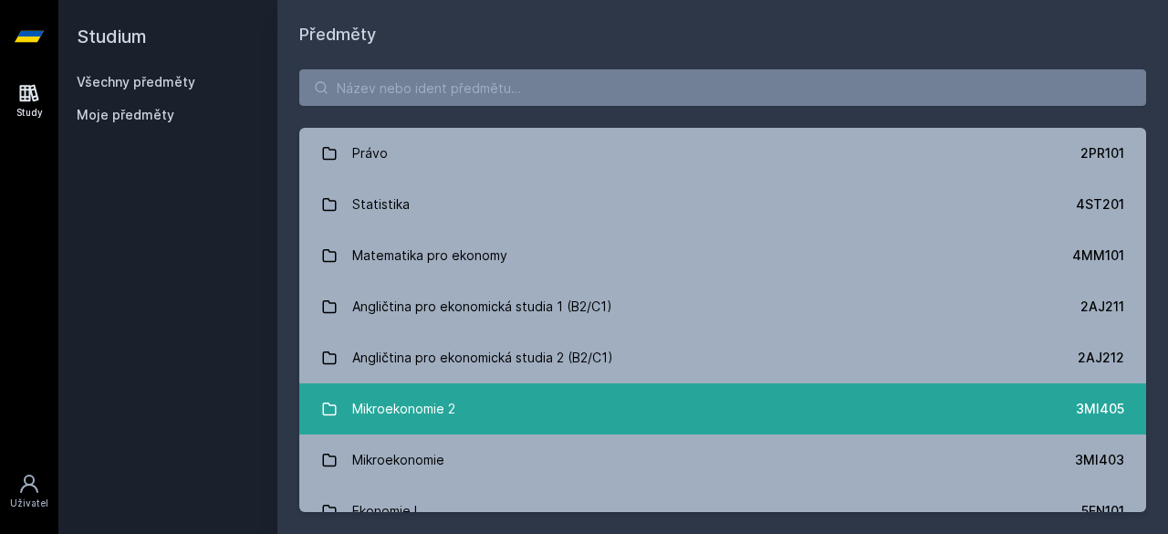
scroll to position [19, 0]
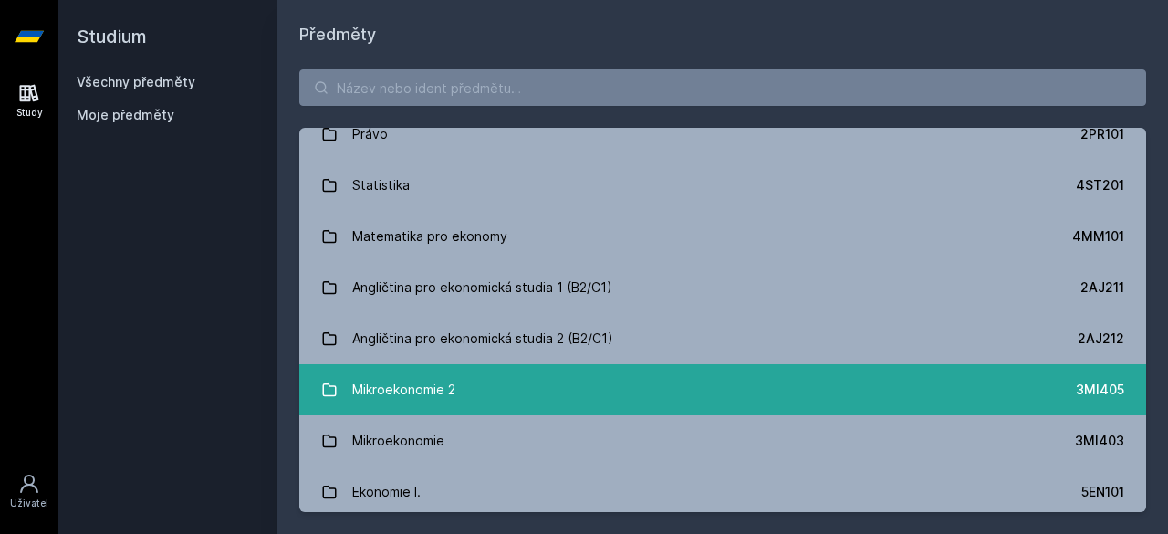
click at [494, 396] on link "Mikroekonomie 2 3MI405" at bounding box center [722, 389] width 847 height 51
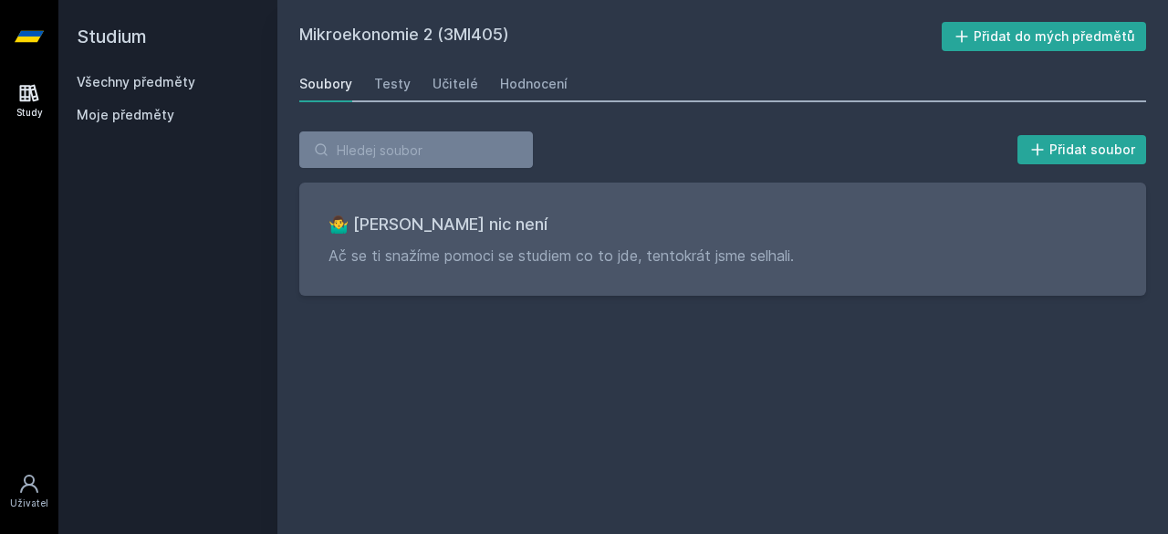
click at [423, 86] on div "Soubory Testy Učitelé Hodnocení" at bounding box center [722, 84] width 847 height 36
click at [432, 88] on div "Učitelé" at bounding box center [455, 84] width 46 height 18
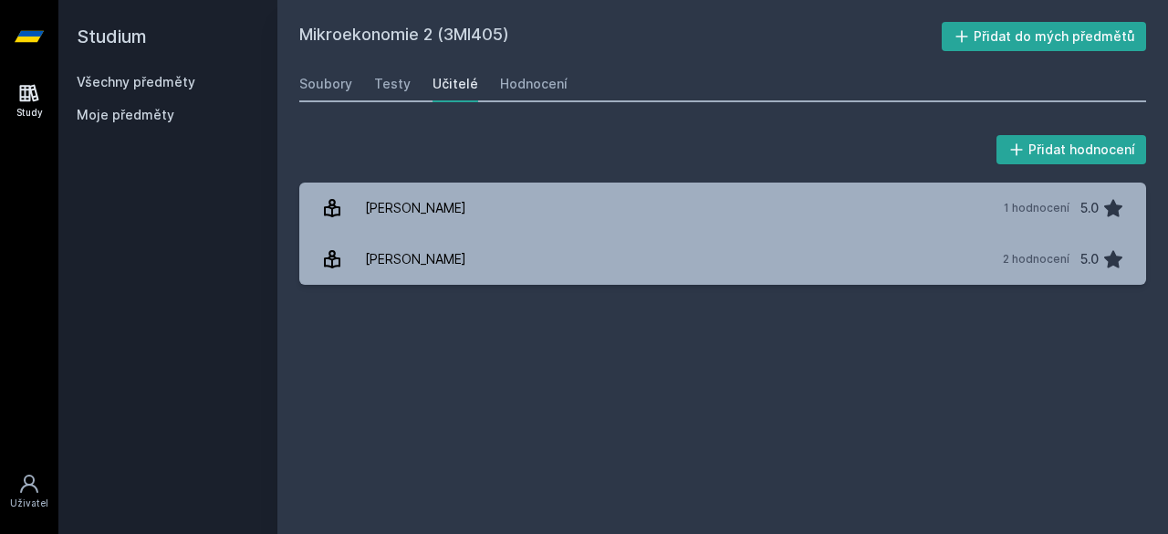
click at [130, 82] on link "Všechny předměty" at bounding box center [136, 82] width 119 height 16
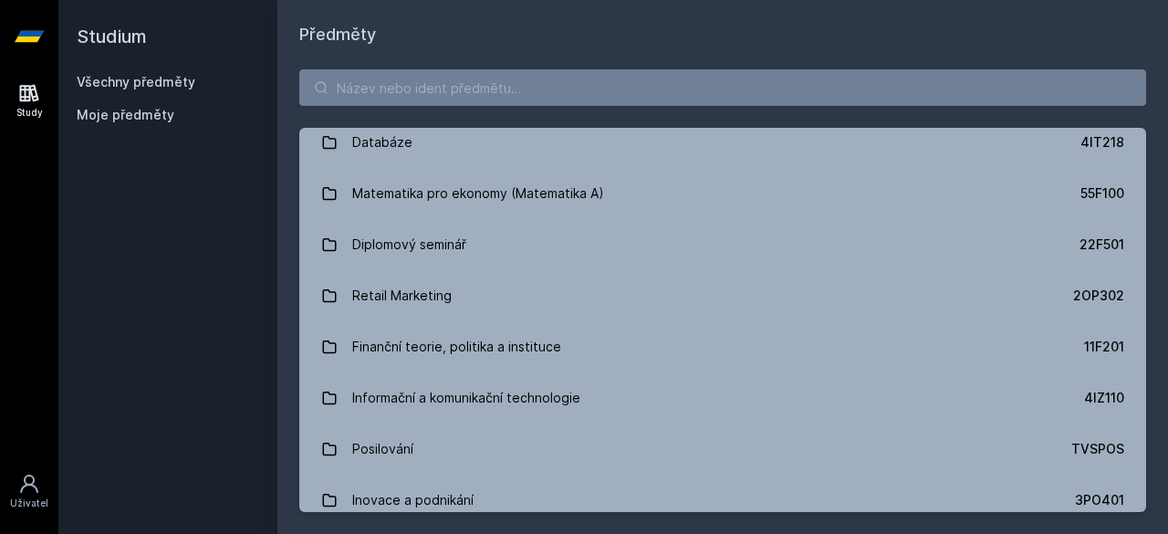
scroll to position [1085, 0]
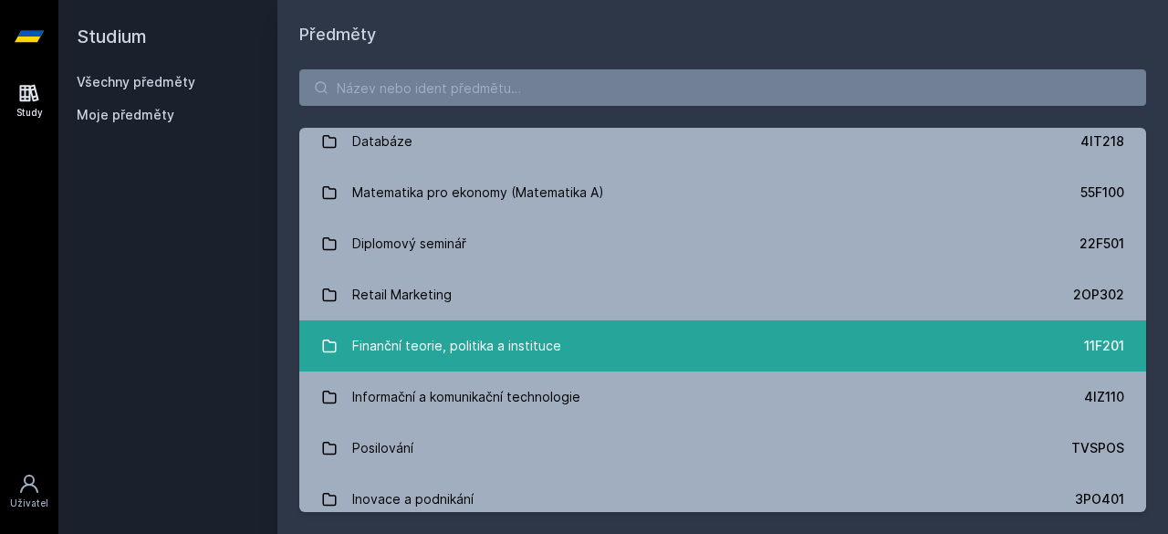
click at [528, 355] on div "Finanční teorie, politika a instituce" at bounding box center [456, 346] width 209 height 36
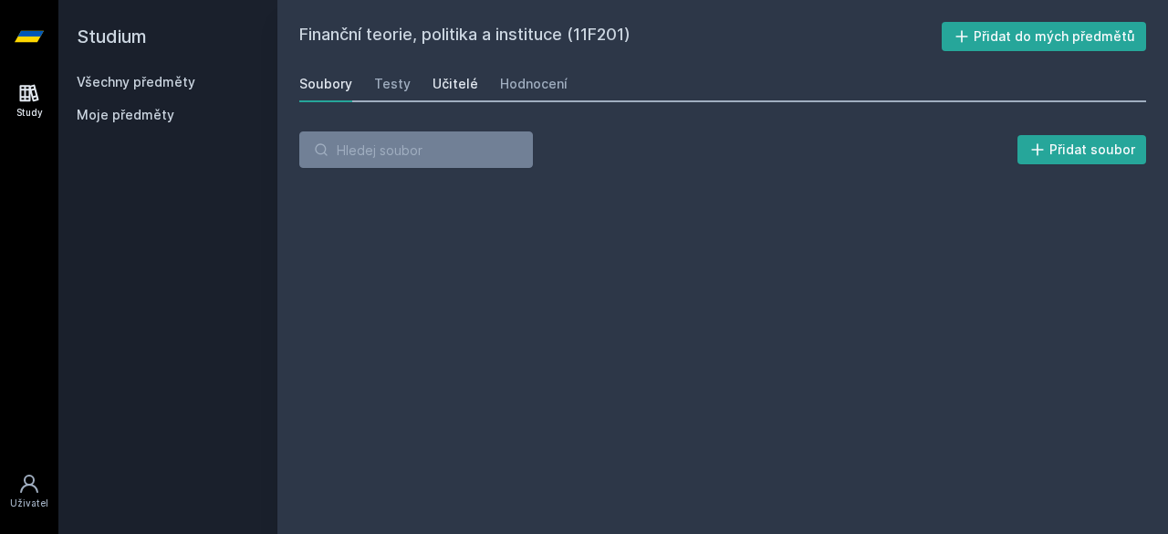
click at [445, 78] on div "Učitelé" at bounding box center [455, 84] width 46 height 18
